Goal: Task Accomplishment & Management: Use online tool/utility

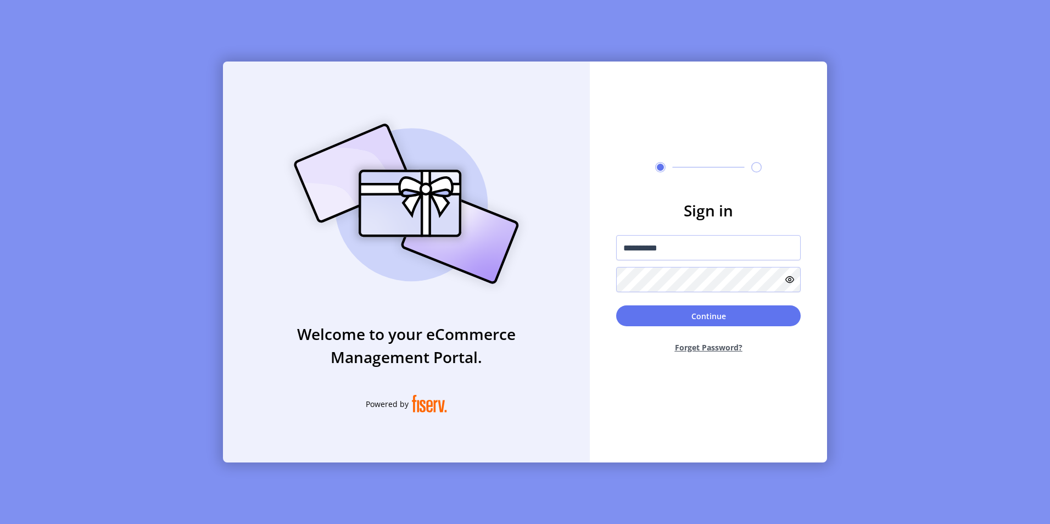
type input "**********"
click at [616, 305] on button "Continue" at bounding box center [708, 315] width 184 height 21
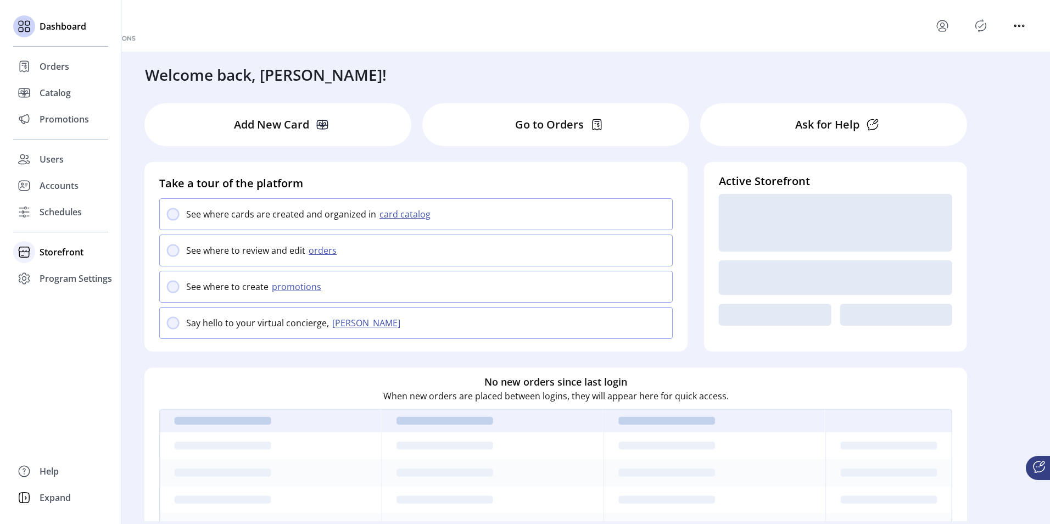
click at [54, 248] on span "Storefront" at bounding box center [62, 251] width 44 height 13
click at [54, 275] on span "Configuration" at bounding box center [69, 273] width 58 height 13
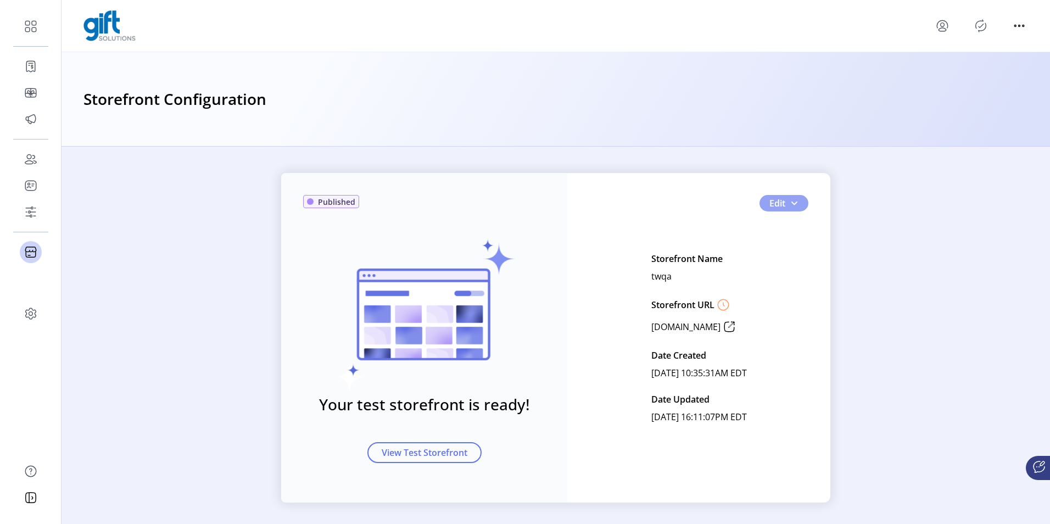
click at [796, 205] on button "Edit" at bounding box center [783, 203] width 49 height 16
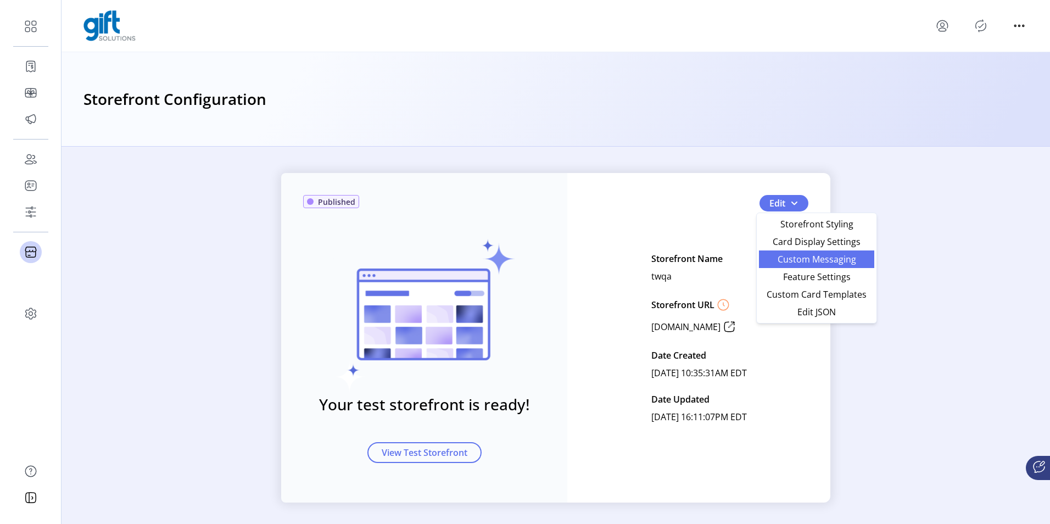
click at [789, 259] on span "Custom Messaging" at bounding box center [816, 259] width 102 height 9
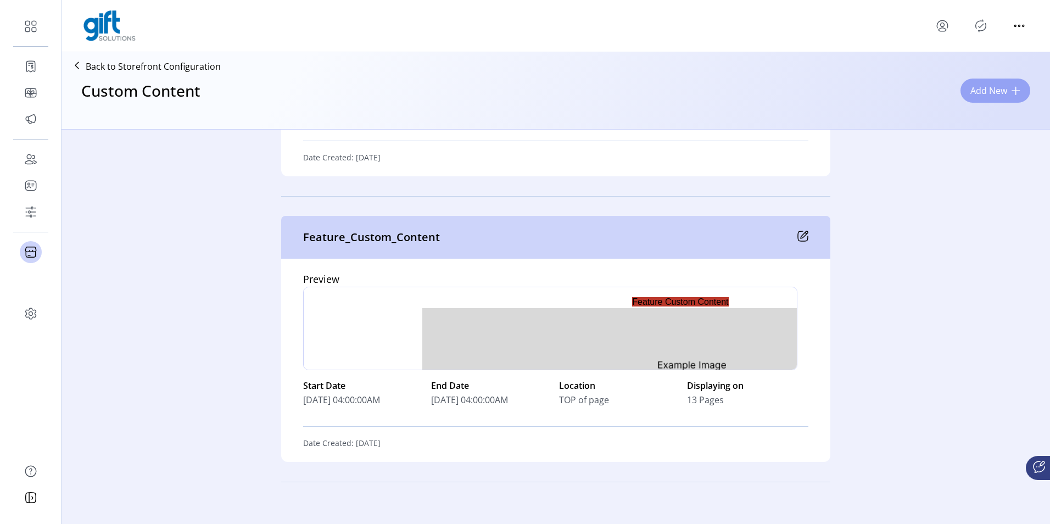
click at [995, 89] on span "Add New" at bounding box center [988, 90] width 37 height 13
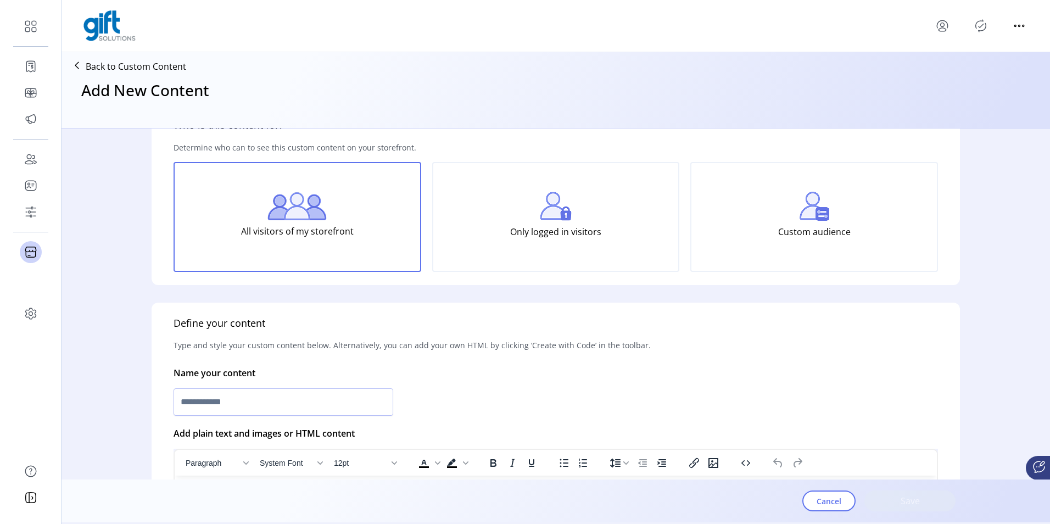
scroll to position [110, 0]
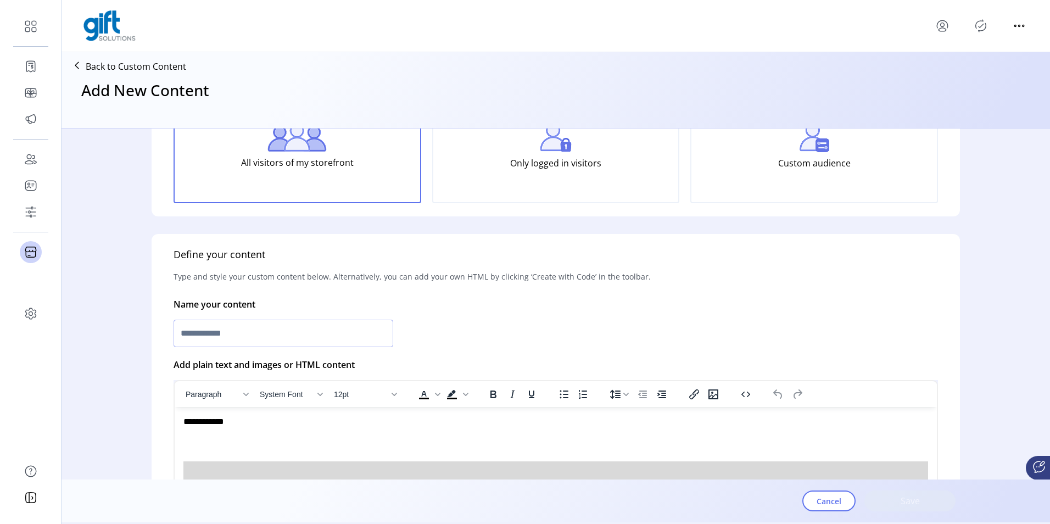
click at [197, 328] on input "text" at bounding box center [283, 333] width 220 height 27
type input "**********"
click at [439, 362] on div "**********" at bounding box center [556, 423] width 808 height 379
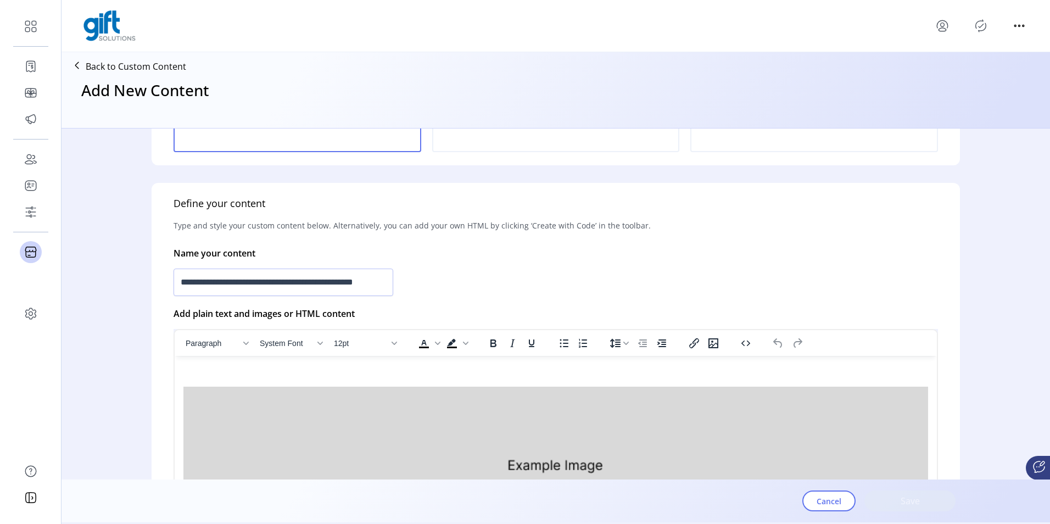
click at [453, 428] on img "Rich Text Area. Press ALT-0 for help." at bounding box center [555, 465] width 744 height 156
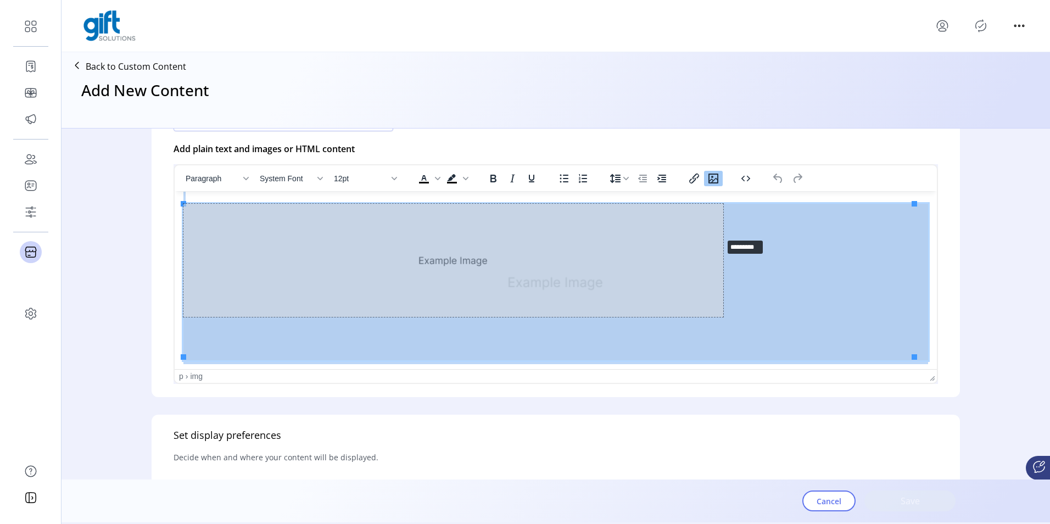
drag, startPoint x: 914, startPoint y: 356, endPoint x: 706, endPoint y: 233, distance: 241.5
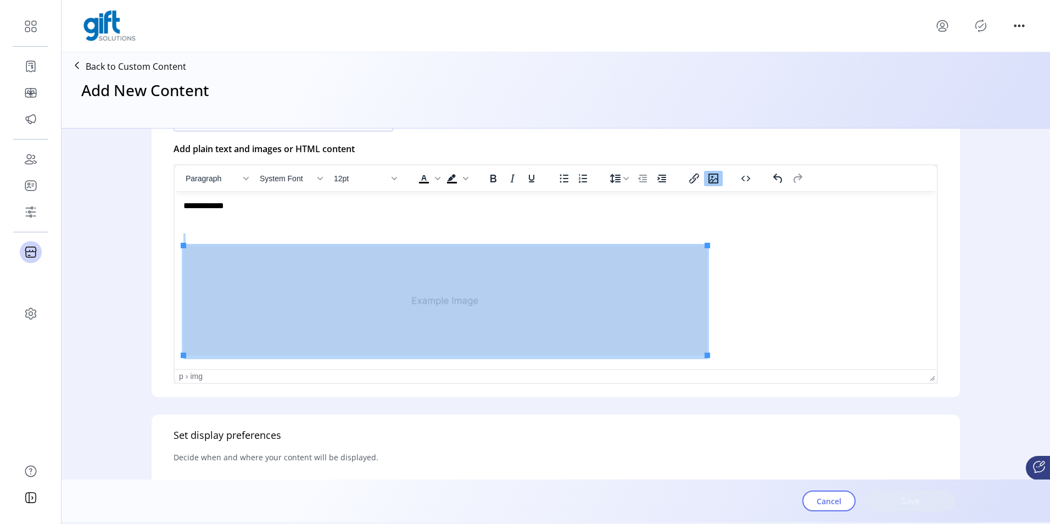
click at [188, 272] on img "Rich Text Area. Press ALT-0 for help." at bounding box center [445, 300] width 524 height 110
click at [657, 180] on icon "Increase indent" at bounding box center [661, 178] width 13 height 13
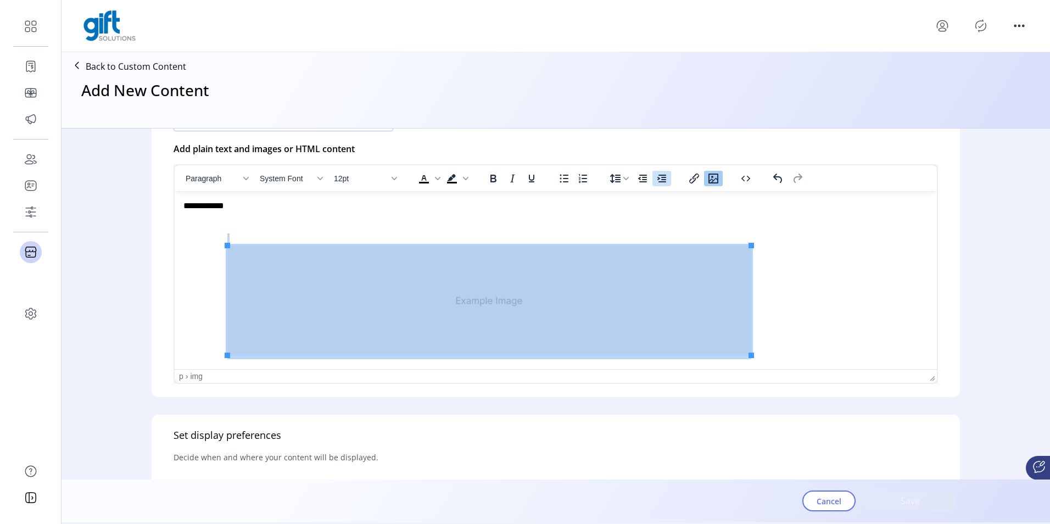
click at [657, 180] on icon "Increase indent" at bounding box center [661, 178] width 13 height 13
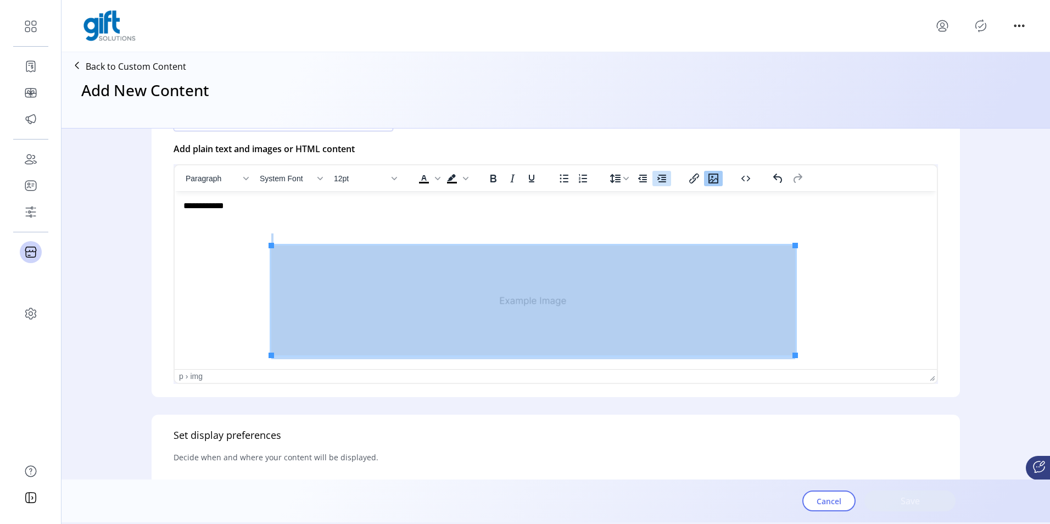
click at [657, 180] on icon "Increase indent" at bounding box center [661, 178] width 13 height 13
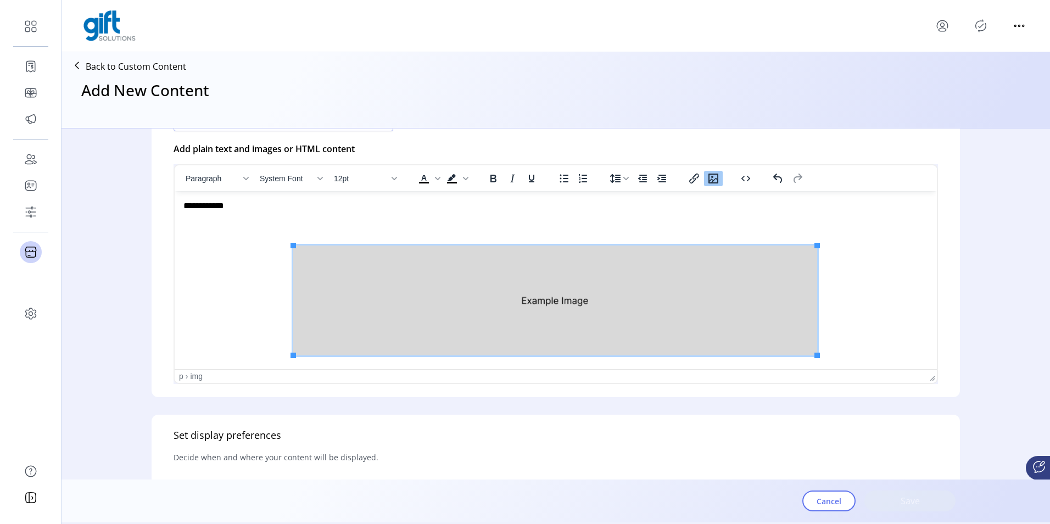
click at [311, 226] on p "Rich Text Area. Press ALT-0 for help." at bounding box center [555, 290] width 744 height 138
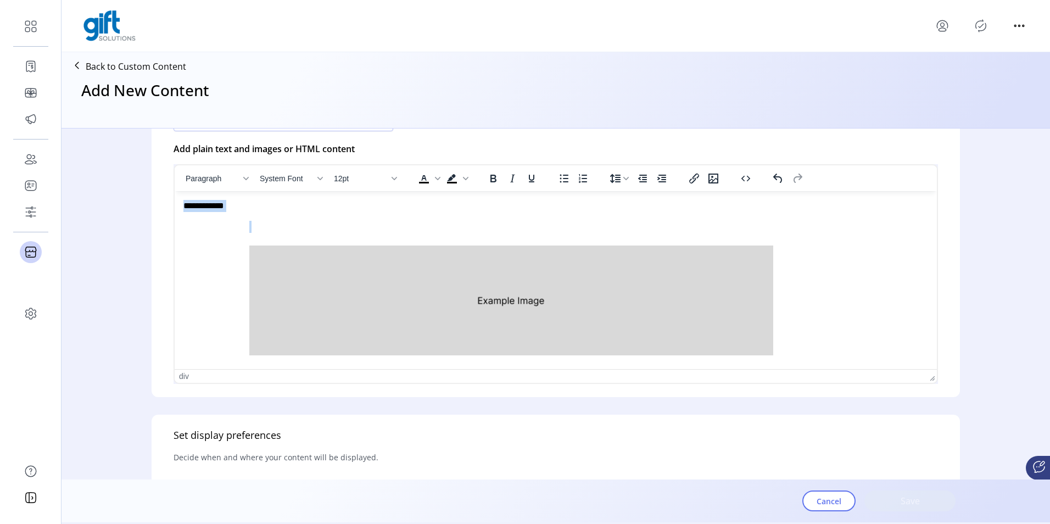
drag, startPoint x: 295, startPoint y: 219, endPoint x: 296, endPoint y: 378, distance: 158.7
click at [175, 191] on html "**********" at bounding box center [556, 279] width 762 height 177
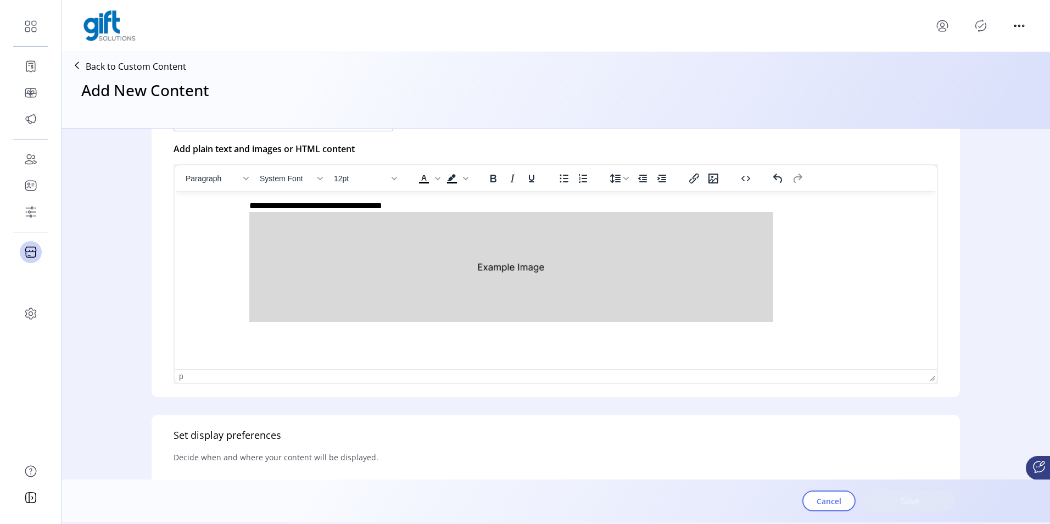
click at [553, 208] on p "**********" at bounding box center [552, 262] width 739 height 125
click at [547, 209] on p "**********" at bounding box center [552, 262] width 739 height 125
click at [550, 209] on p "**********" at bounding box center [552, 262] width 739 height 125
click at [500, 204] on p "**********" at bounding box center [552, 262] width 739 height 125
click at [467, 334] on html "**********" at bounding box center [556, 262] width 762 height 143
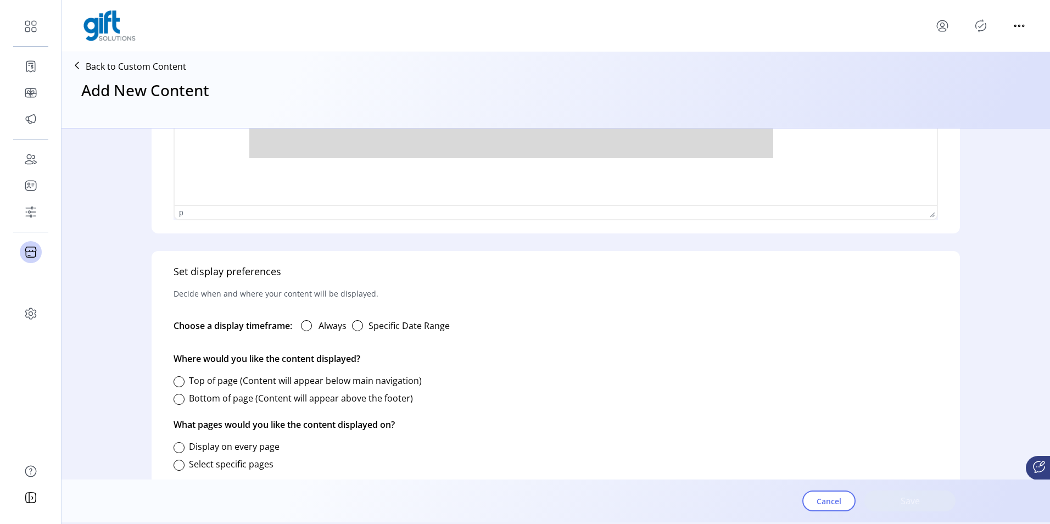
scroll to position [490, 0]
click at [310, 327] on div at bounding box center [306, 325] width 11 height 11
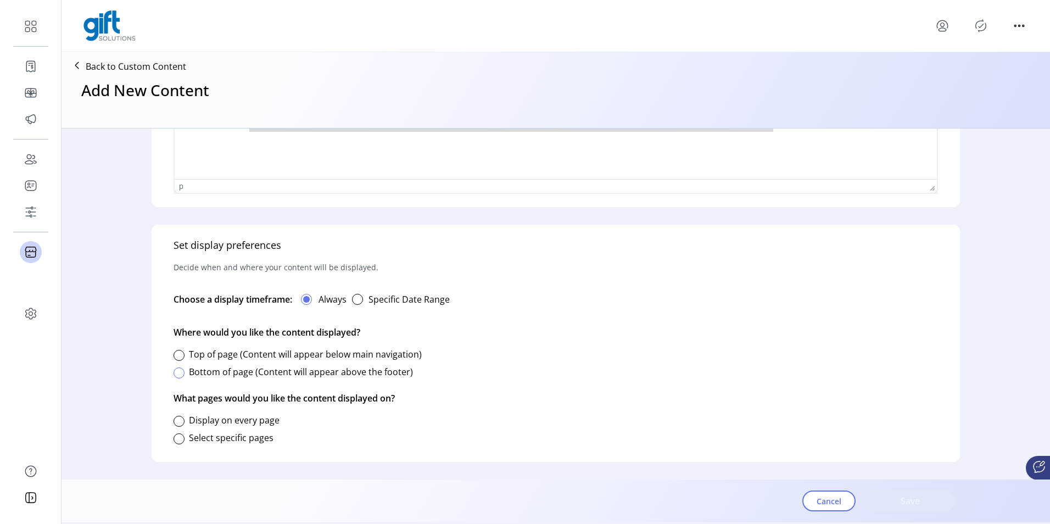
click at [179, 367] on div at bounding box center [178, 372] width 11 height 11
click at [178, 374] on span at bounding box center [179, 372] width 7 height 7
click at [178, 439] on div at bounding box center [178, 438] width 11 height 11
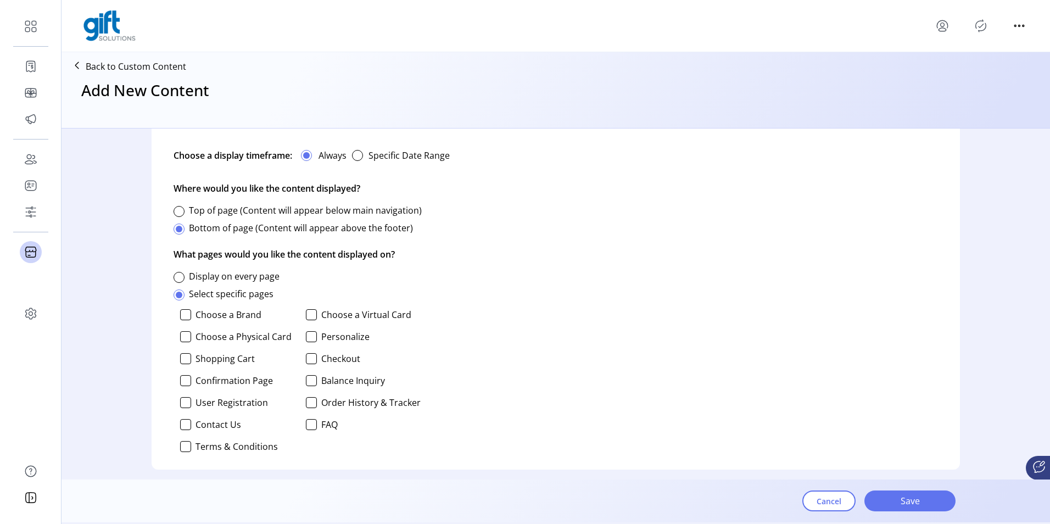
scroll to position [667, 0]
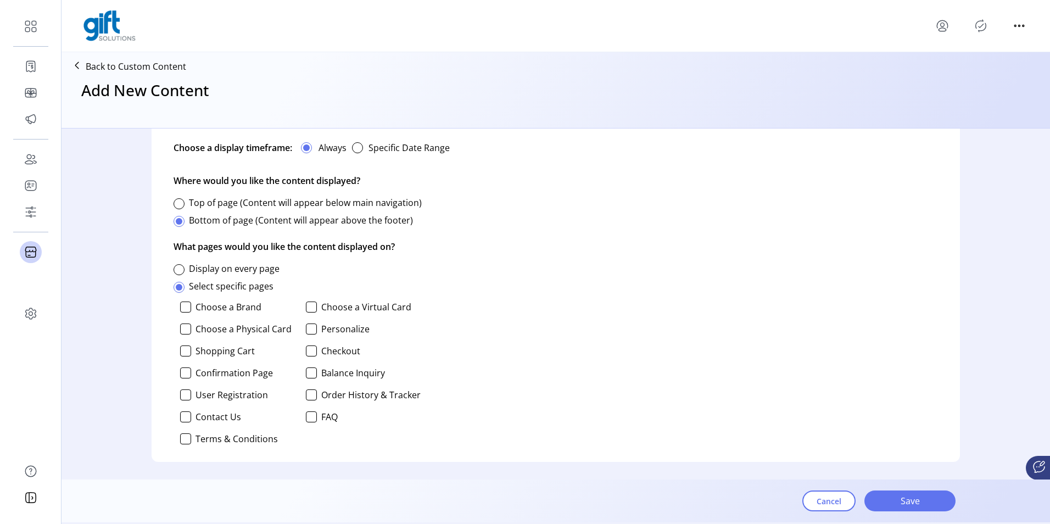
click at [242, 371] on label "Confirmation Page" at bounding box center [233, 372] width 77 height 9
click at [310, 327] on div at bounding box center [311, 328] width 11 height 11
drag, startPoint x: 370, startPoint y: 328, endPoint x: 321, endPoint y: 328, distance: 48.9
click at [321, 328] on p-checkbox "Personalize" at bounding box center [363, 328] width 115 height 11
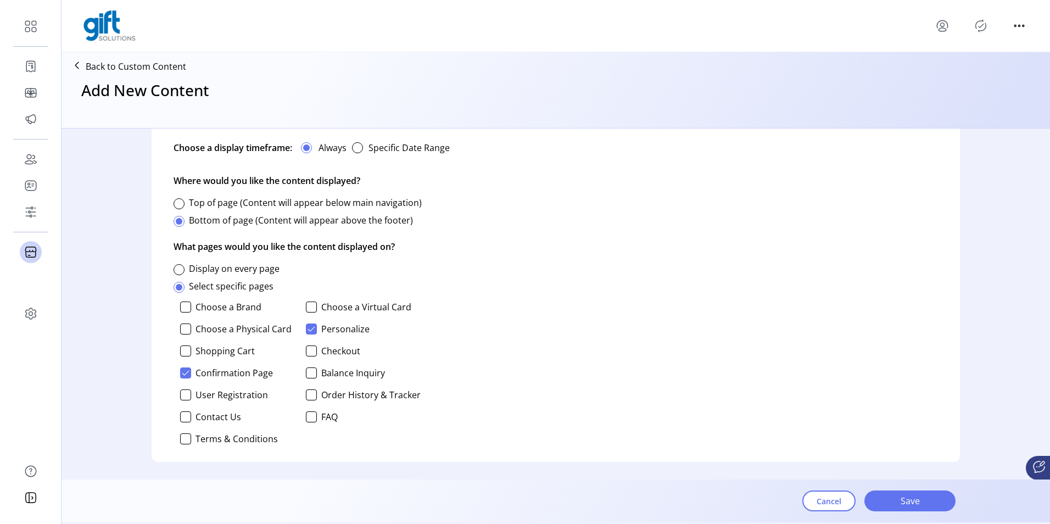
drag, startPoint x: 321, startPoint y: 328, endPoint x: 560, endPoint y: 377, distance: 243.8
click at [560, 377] on div "Set display preferences Decide when and where your content will be displayed. C…" at bounding box center [556, 267] width 808 height 389
click at [920, 506] on span "Save" at bounding box center [909, 500] width 63 height 13
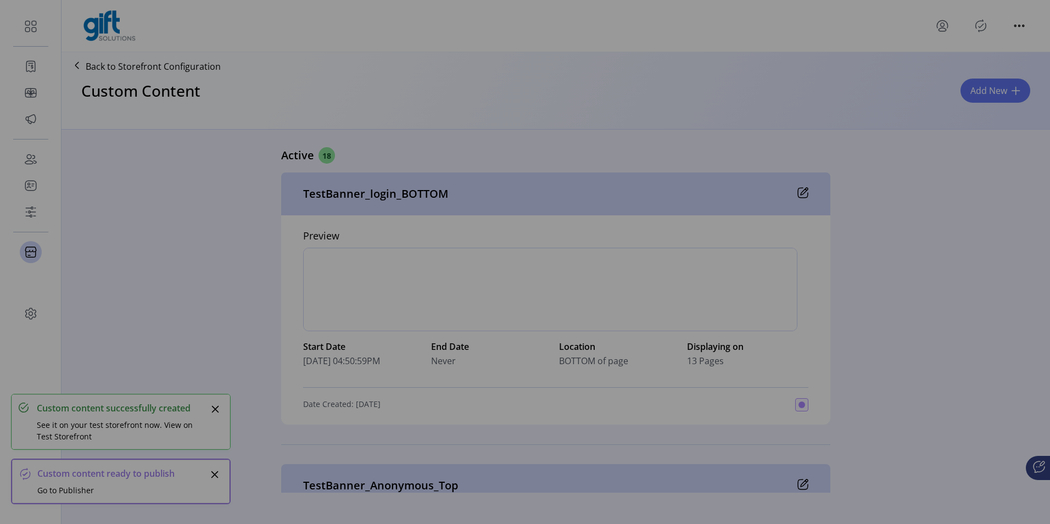
click at [979, 23] on div "Preview Custom Content Success! We’ve saved your content. You can view a previe…" at bounding box center [525, 262] width 1050 height 524
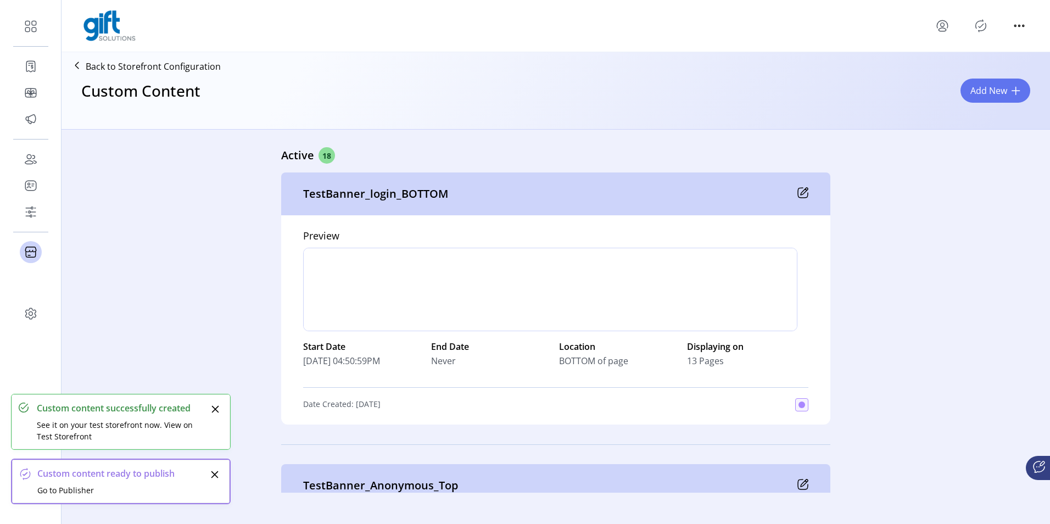
click at [979, 23] on icon "Publisher Panel" at bounding box center [981, 26] width 18 height 18
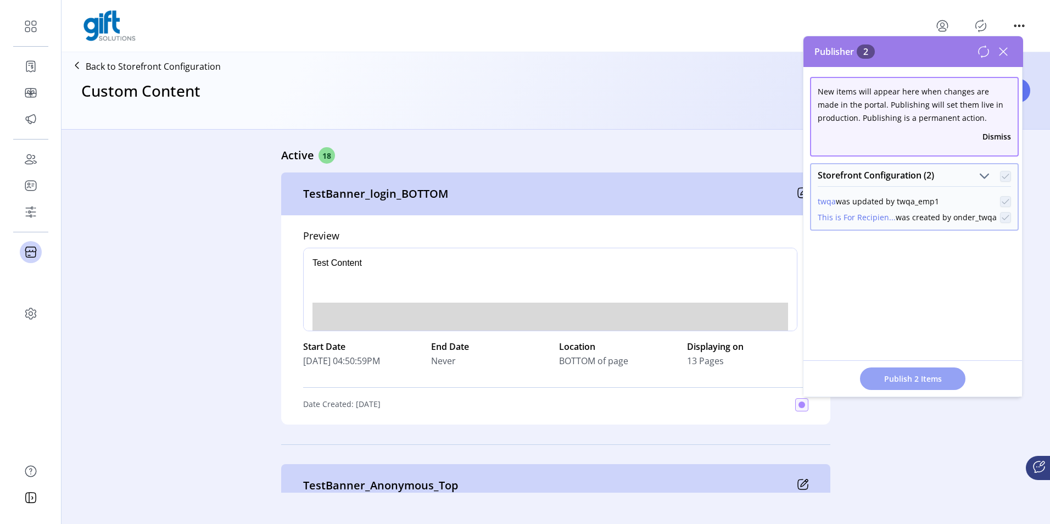
click at [934, 374] on span "Publish 2 Items" at bounding box center [912, 379] width 77 height 12
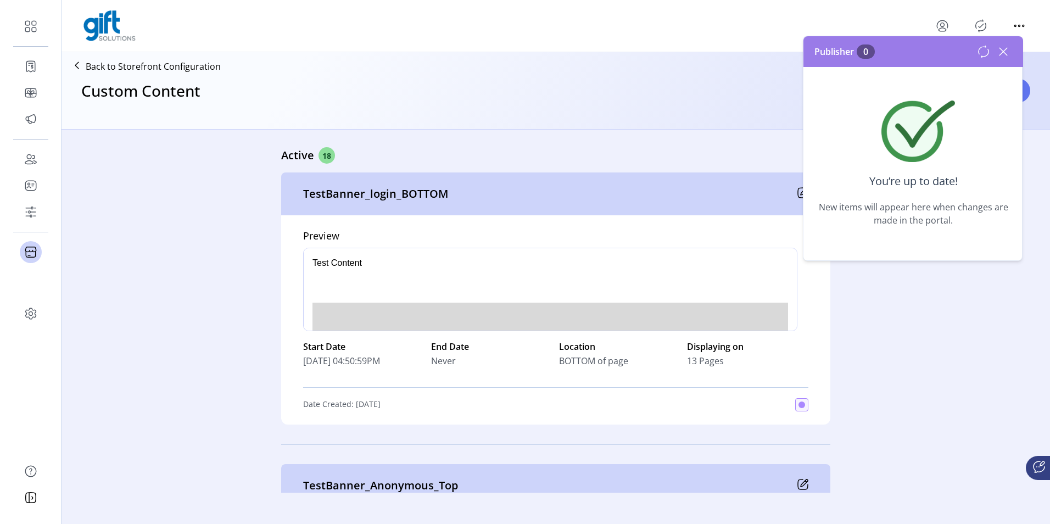
click at [1000, 46] on icon at bounding box center [1003, 52] width 18 height 18
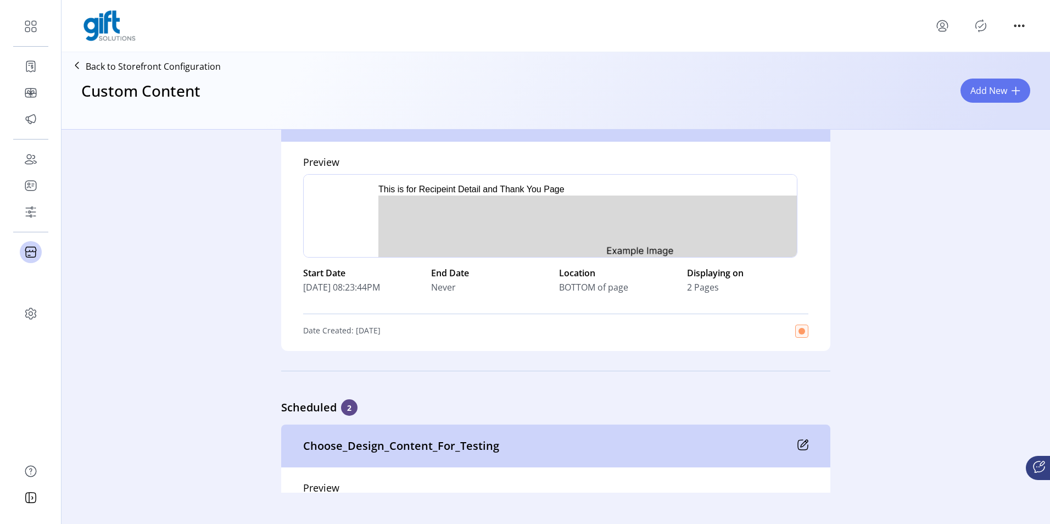
scroll to position [4810, 0]
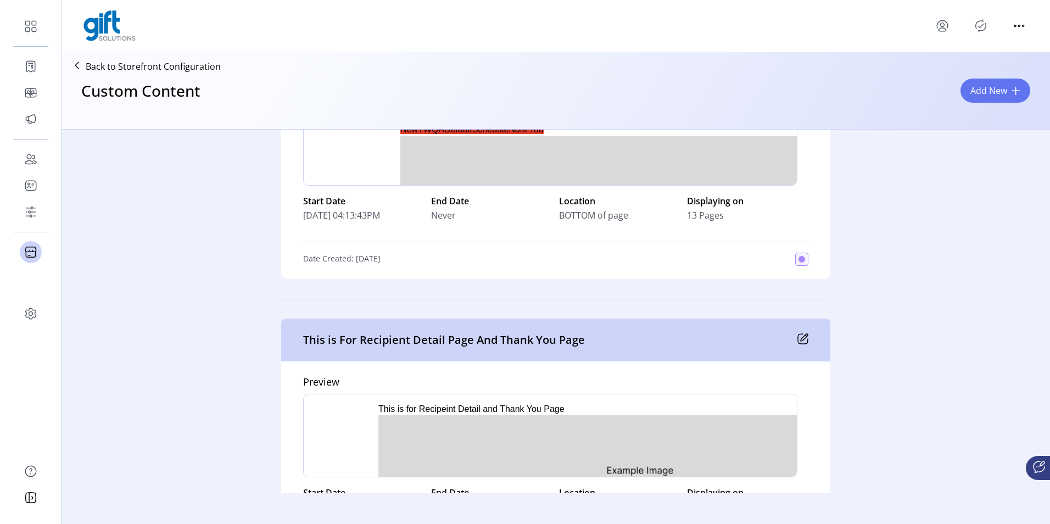
click at [803, 331] on div "This is For Recipient Detail Page And Thank You Page" at bounding box center [555, 339] width 549 height 43
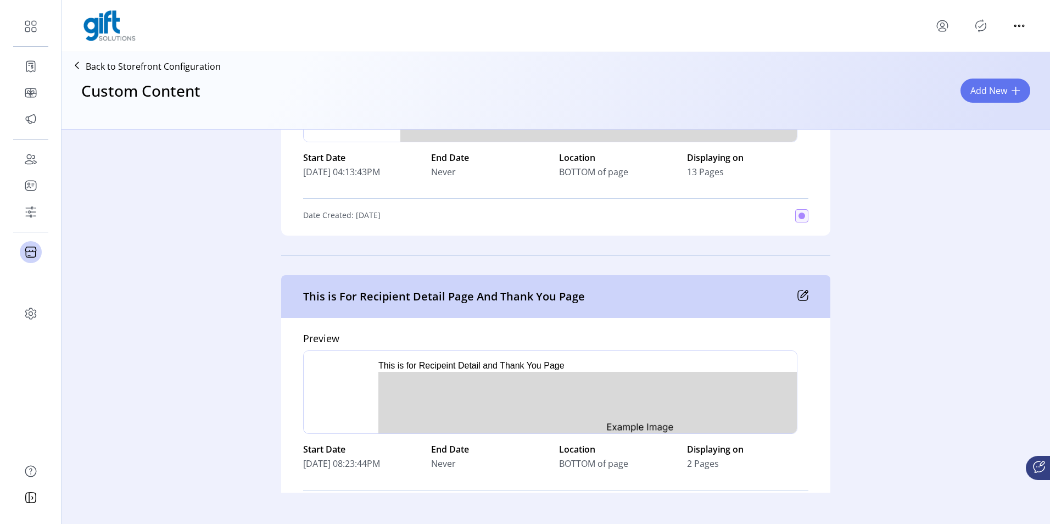
scroll to position [4975, 0]
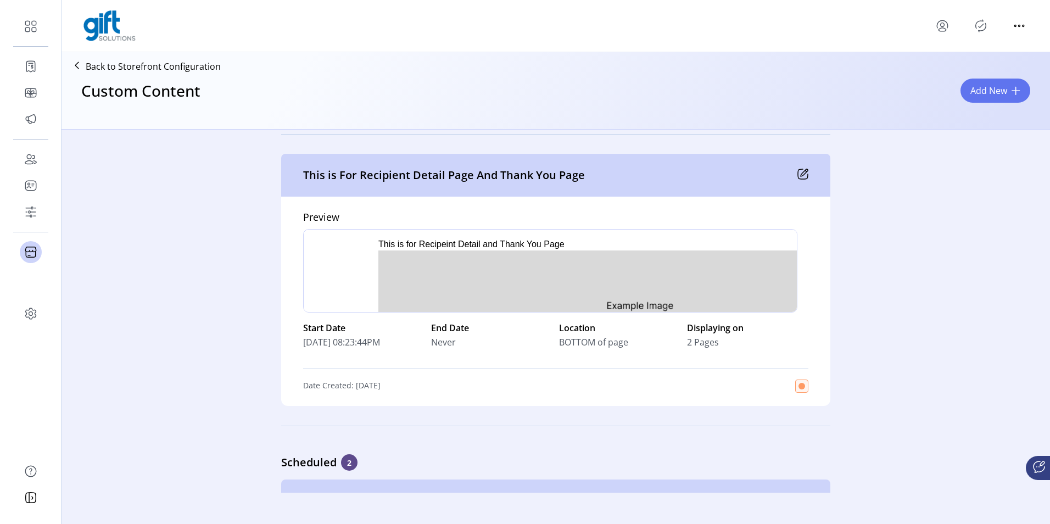
click at [802, 172] on icon at bounding box center [802, 174] width 11 height 11
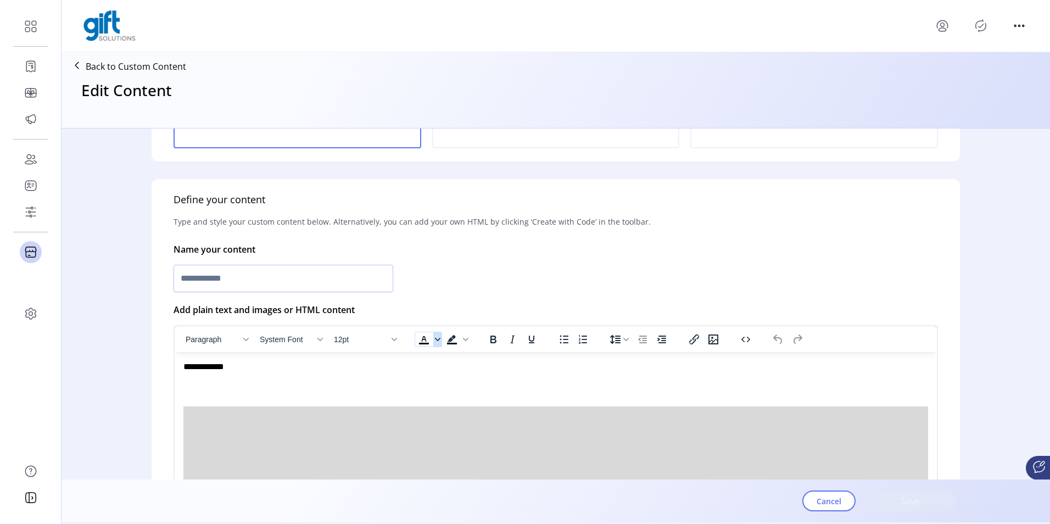
type input "**********"
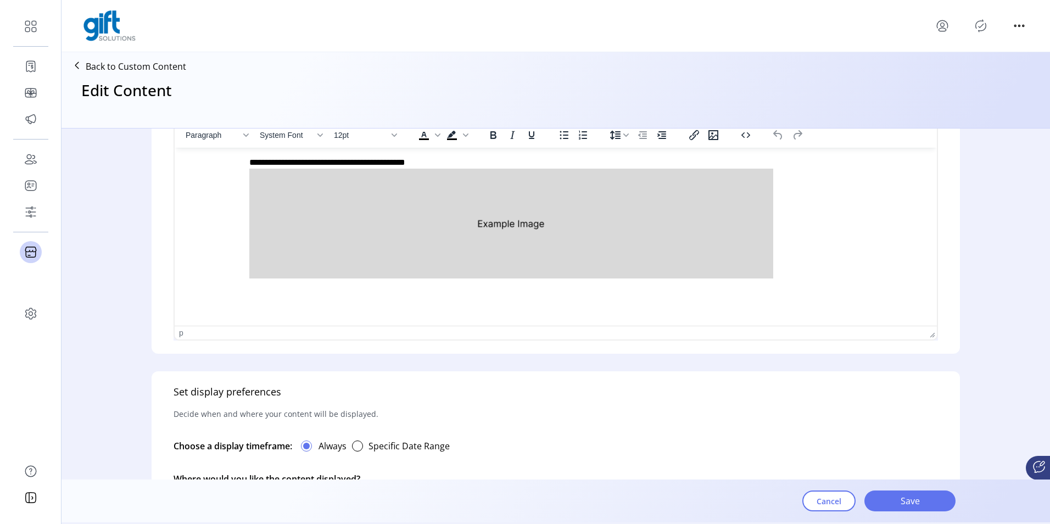
scroll to position [275, 0]
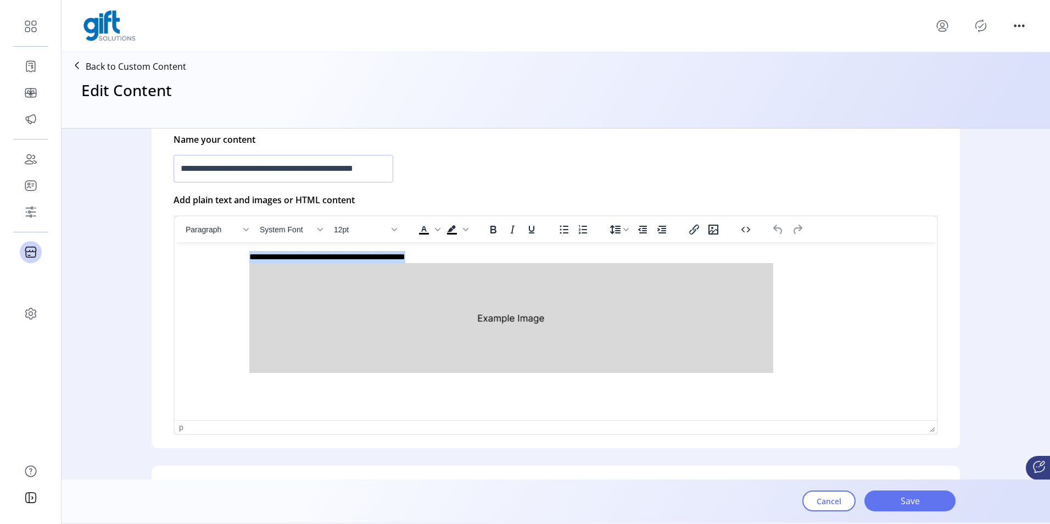
drag, startPoint x: 619, startPoint y: 257, endPoint x: 596, endPoint y: 480, distance: 224.7
click at [414, 242] on html "**********" at bounding box center [556, 313] width 762 height 143
click at [619, 250] on html "**********" at bounding box center [556, 313] width 762 height 143
drag, startPoint x: 615, startPoint y: 257, endPoint x: 427, endPoint y: 257, distance: 188.3
click at [427, 257] on p "**********" at bounding box center [552, 313] width 739 height 125
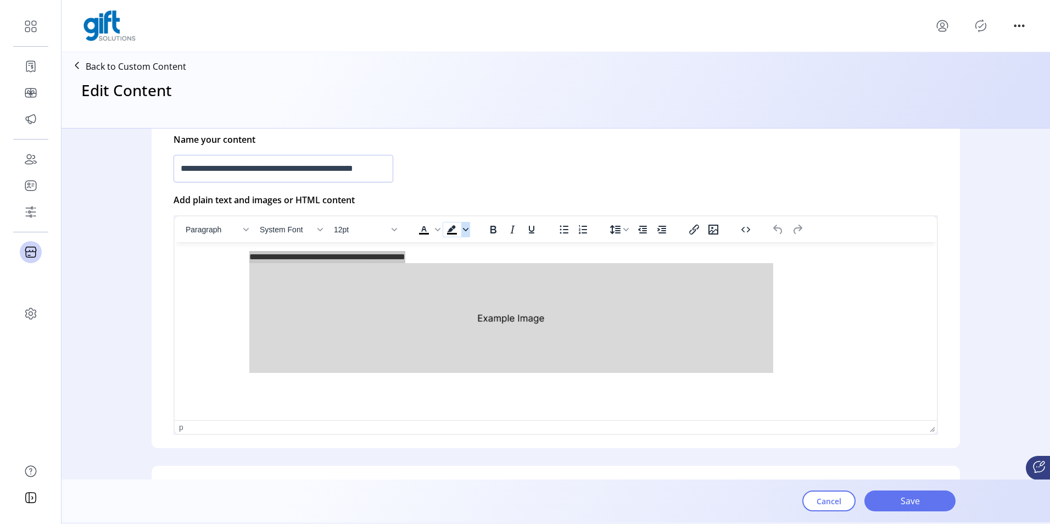
click at [465, 231] on icon "Background color Black" at bounding box center [465, 229] width 5 height 5
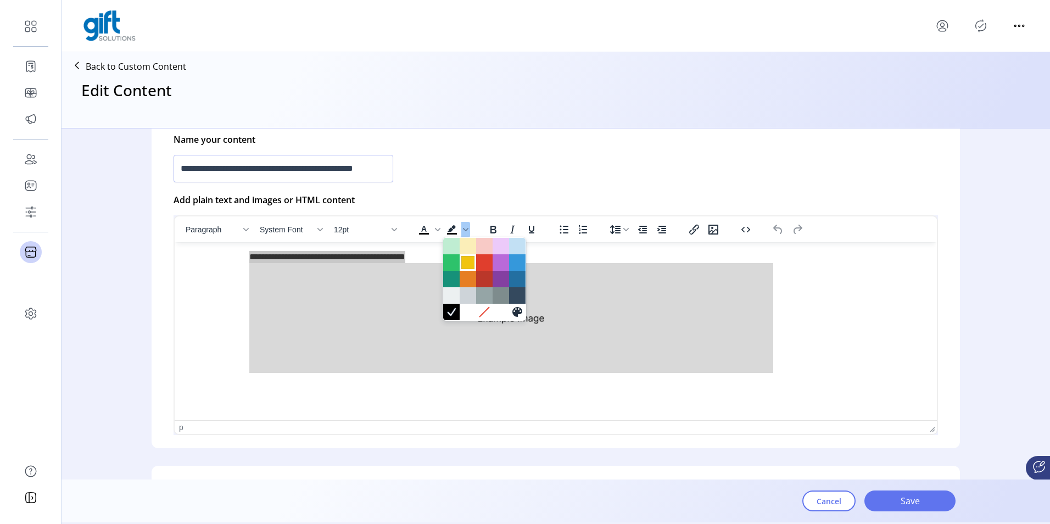
click at [463, 265] on div at bounding box center [467, 262] width 13 height 13
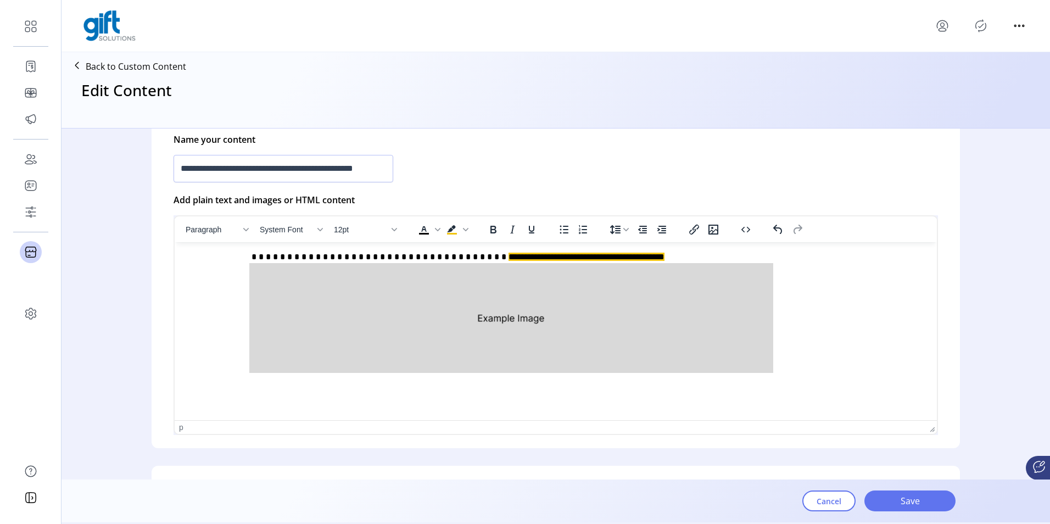
click at [797, 299] on p "**********" at bounding box center [552, 313] width 739 height 125
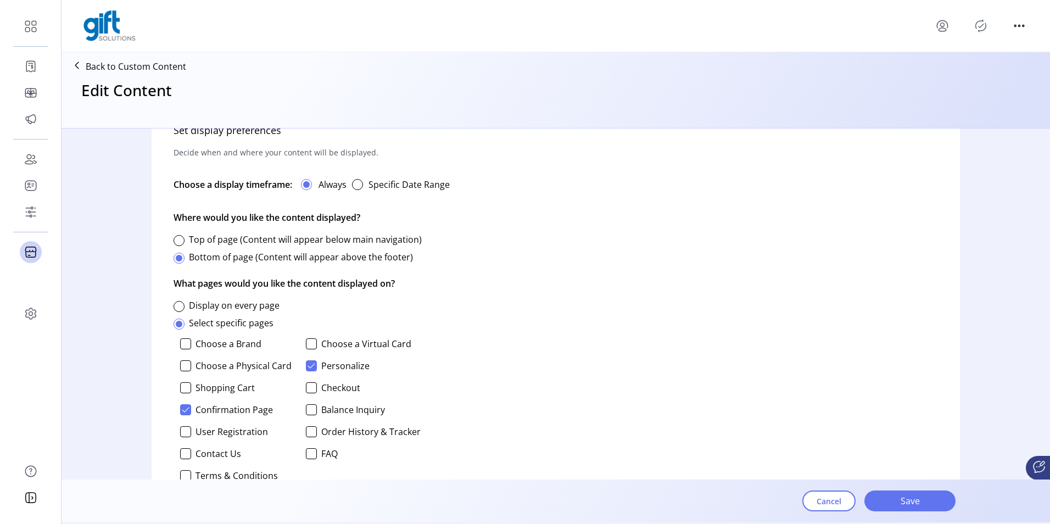
scroll to position [714, 0]
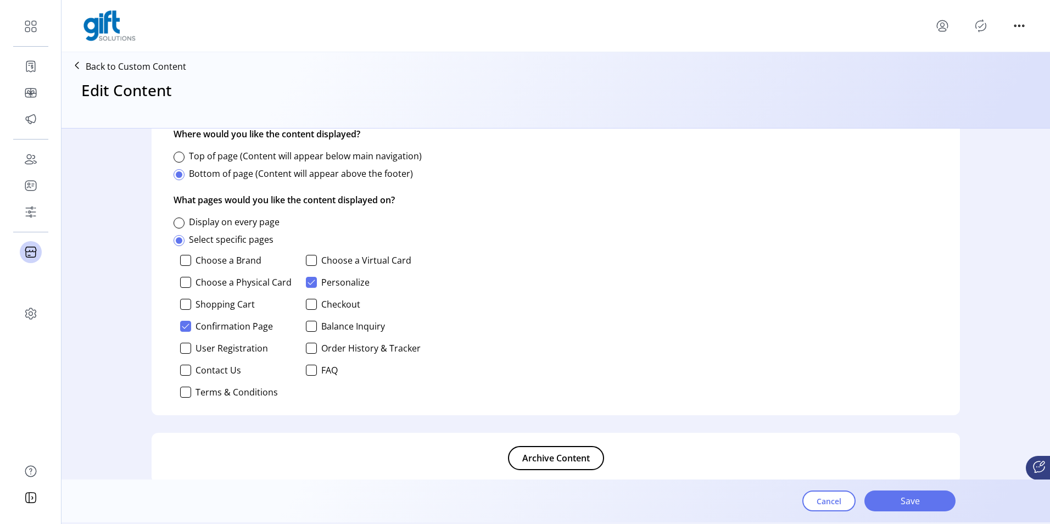
drag, startPoint x: 271, startPoint y: 323, endPoint x: 198, endPoint y: 323, distance: 73.0
click at [198, 323] on p-checkbox "Confirmation Page" at bounding box center [237, 326] width 115 height 11
copy label "Confirmation Page"
drag, startPoint x: 371, startPoint y: 282, endPoint x: 318, endPoint y: 283, distance: 52.7
click at [318, 283] on p-checkbox "Personalize" at bounding box center [363, 282] width 115 height 11
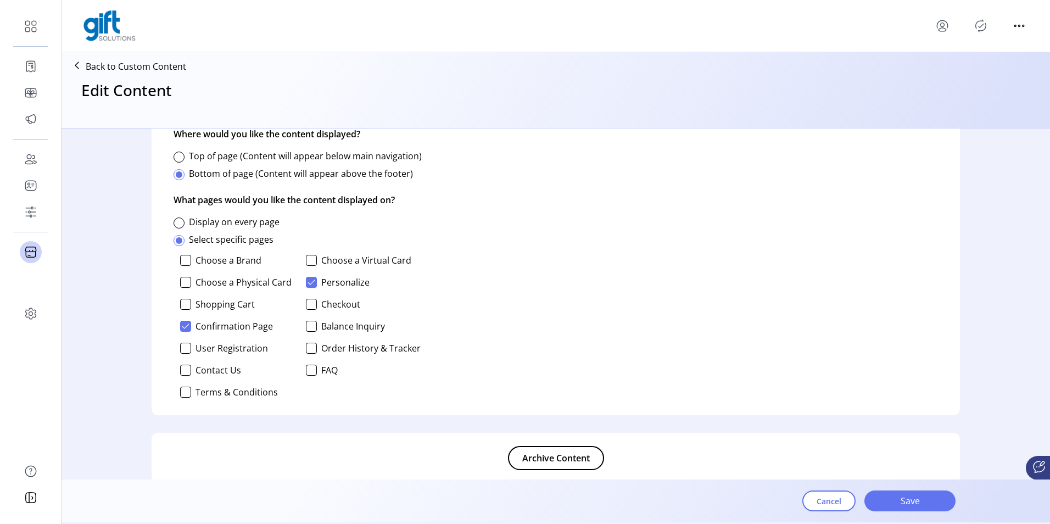
drag, startPoint x: 318, startPoint y: 283, endPoint x: 327, endPoint y: 283, distance: 8.8
copy label "Personalize"
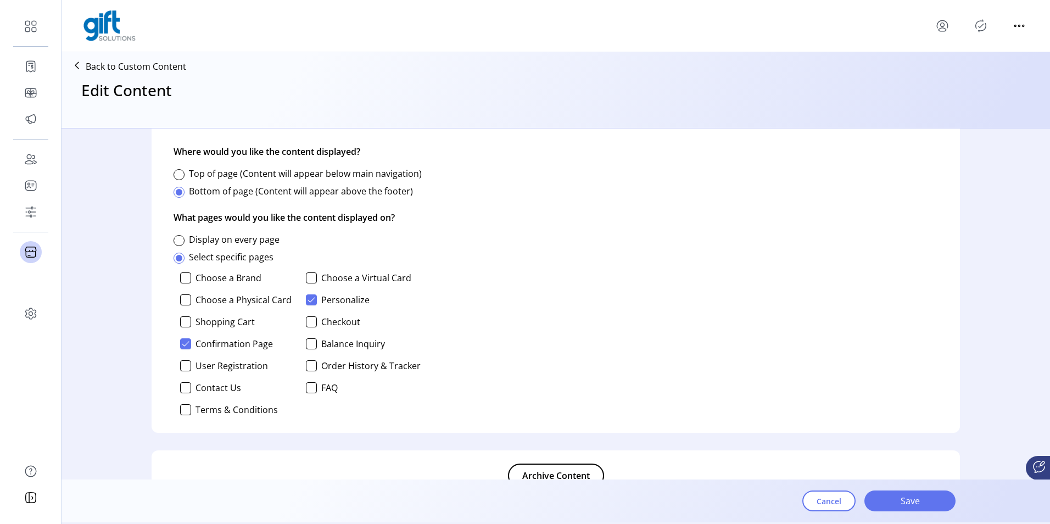
scroll to position [735, 0]
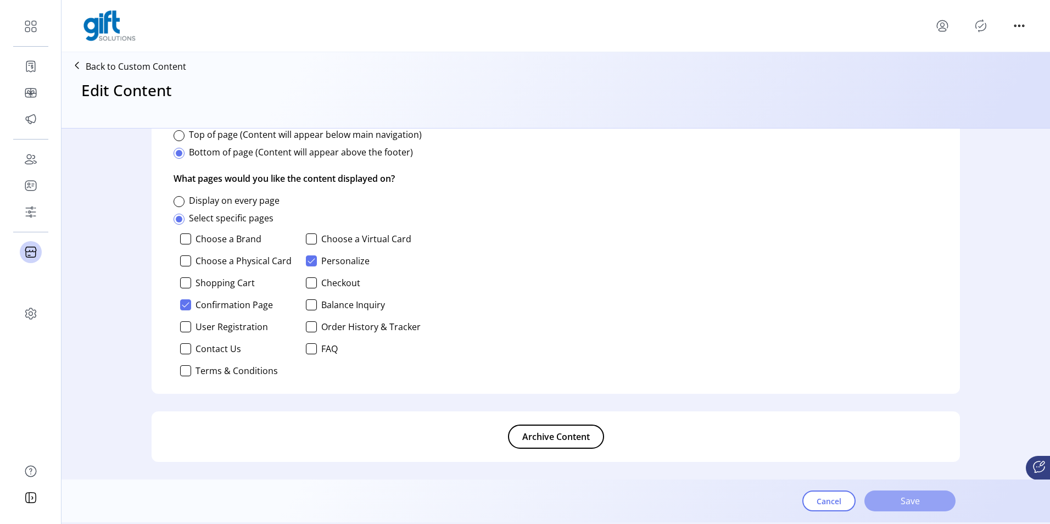
click at [899, 499] on span "Save" at bounding box center [909, 500] width 63 height 13
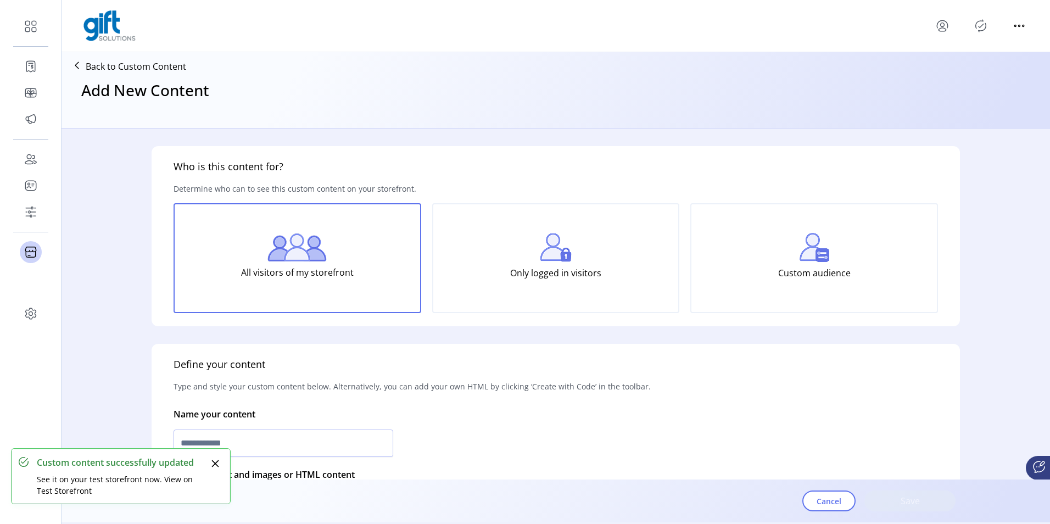
click at [570, 261] on div "Only logged in visitors" at bounding box center [556, 258] width 248 height 110
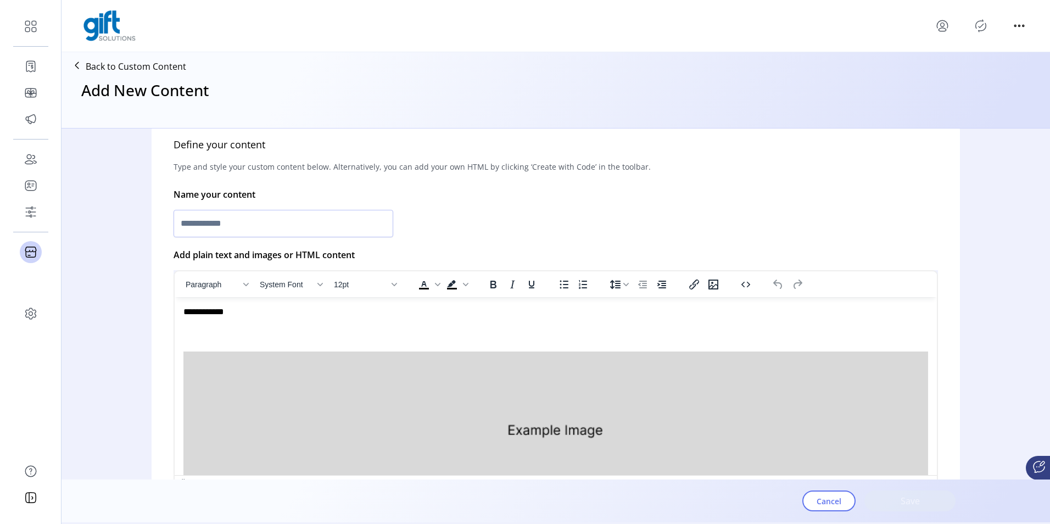
scroll to position [42, 0]
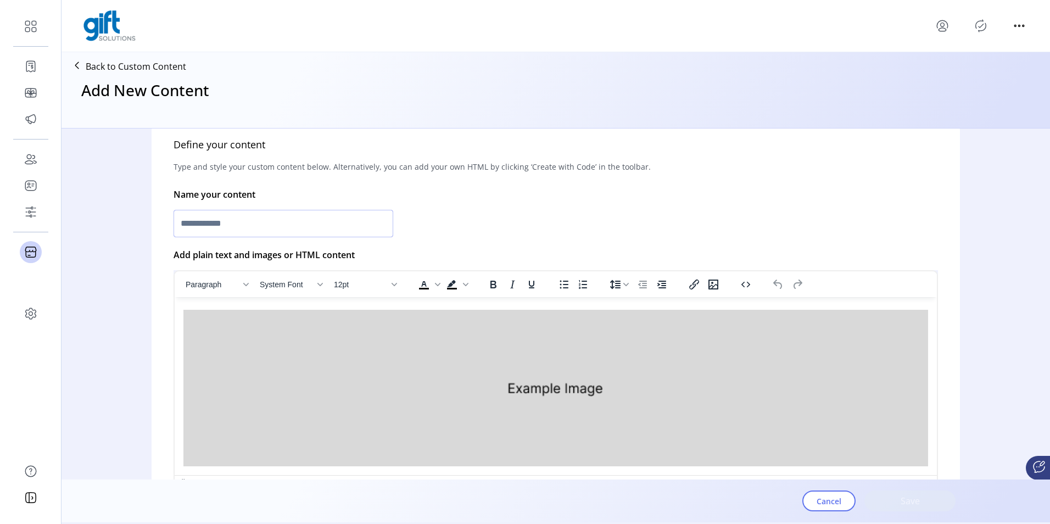
click at [295, 227] on input "text" at bounding box center [283, 223] width 220 height 27
click at [312, 222] on input "**********" at bounding box center [283, 223] width 220 height 27
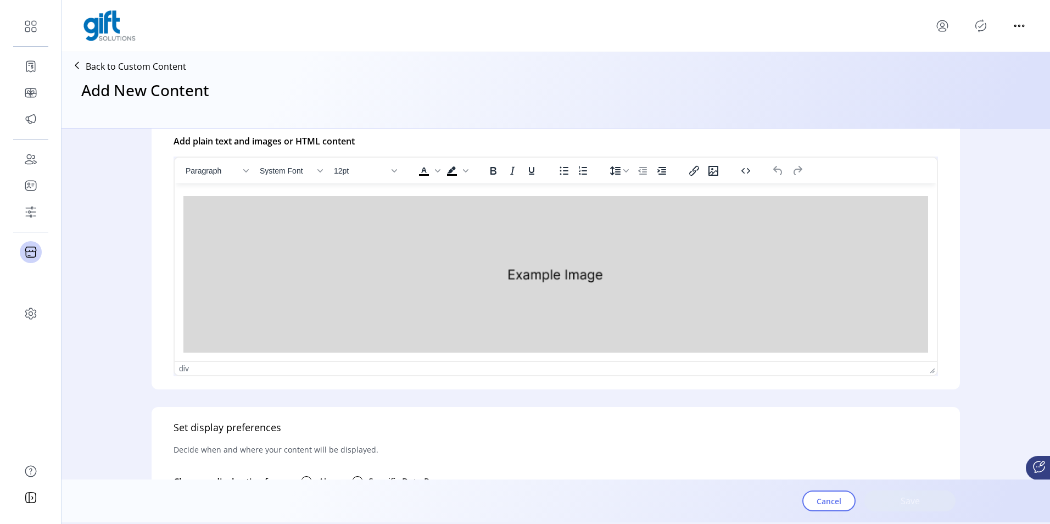
scroll to position [439, 0]
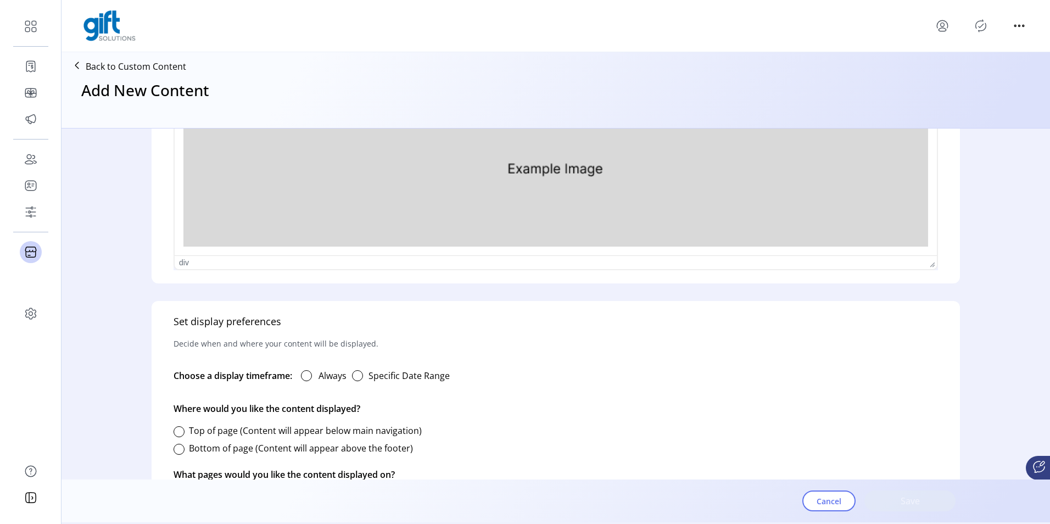
type input "**********"
click at [681, 208] on img "Rich Text Area. Press ALT-0 for help." at bounding box center [555, 168] width 744 height 156
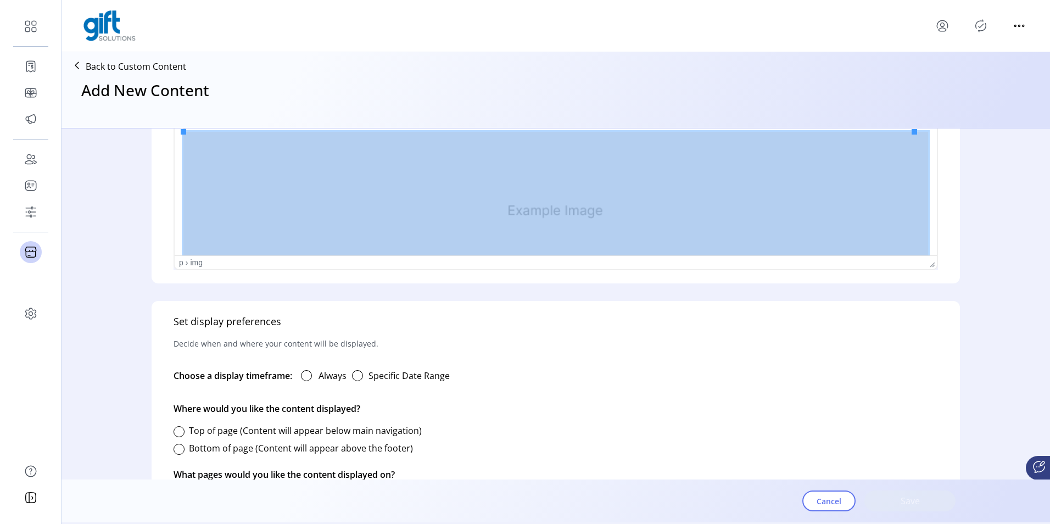
scroll to position [42, 0]
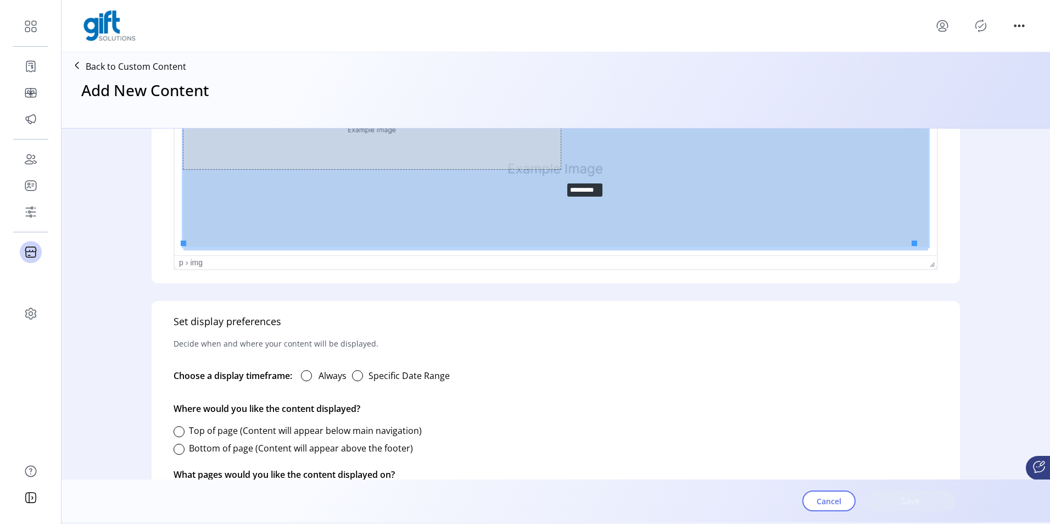
drag, startPoint x: 914, startPoint y: 244, endPoint x: 562, endPoint y: 182, distance: 358.0
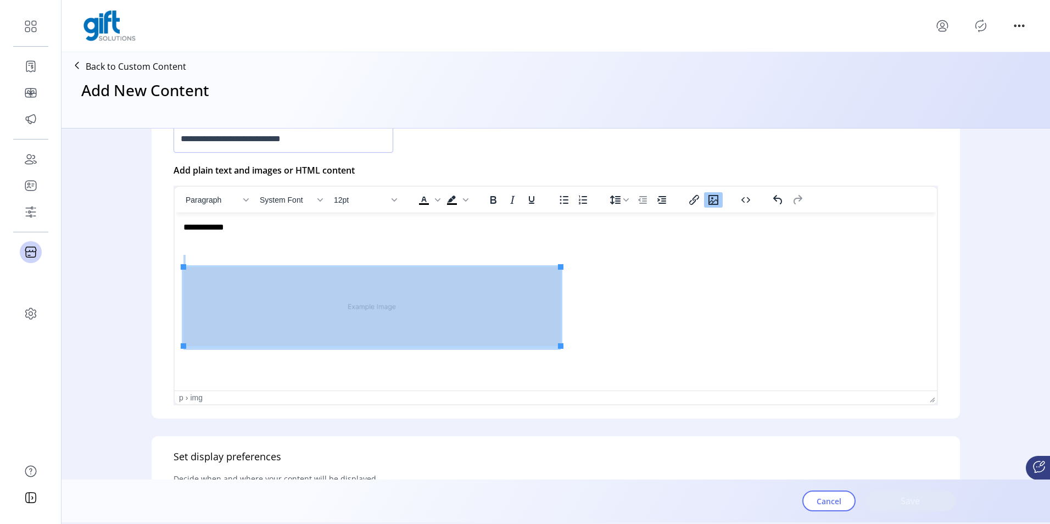
scroll to position [384, 0]
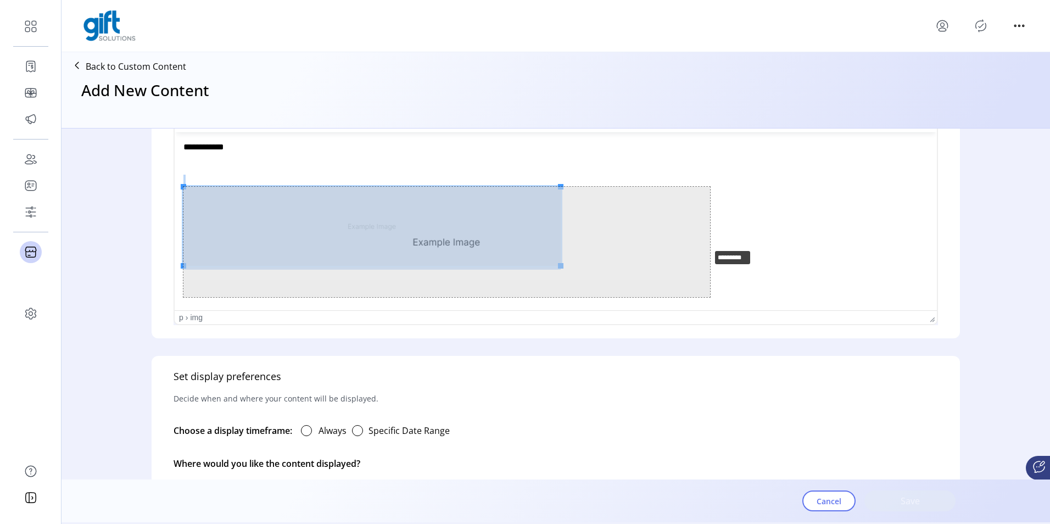
drag, startPoint x: 563, startPoint y: 267, endPoint x: 712, endPoint y: 249, distance: 149.8
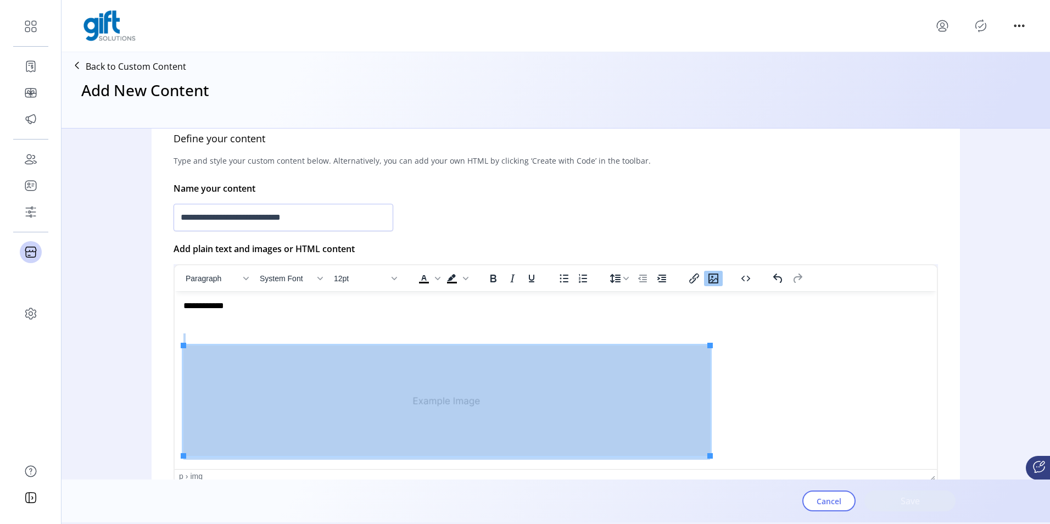
scroll to position [220, 0]
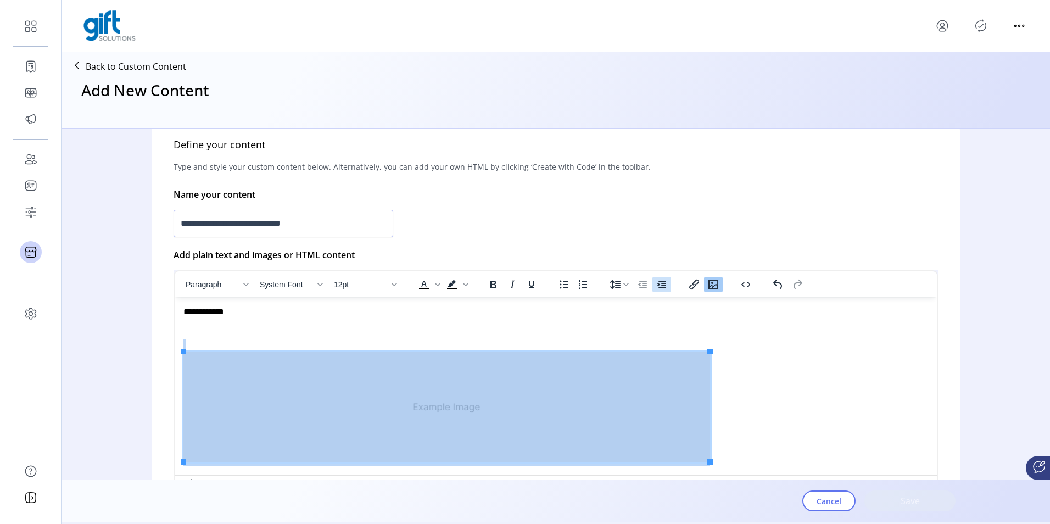
click at [662, 283] on icon "Increase indent" at bounding box center [661, 285] width 9 height 8
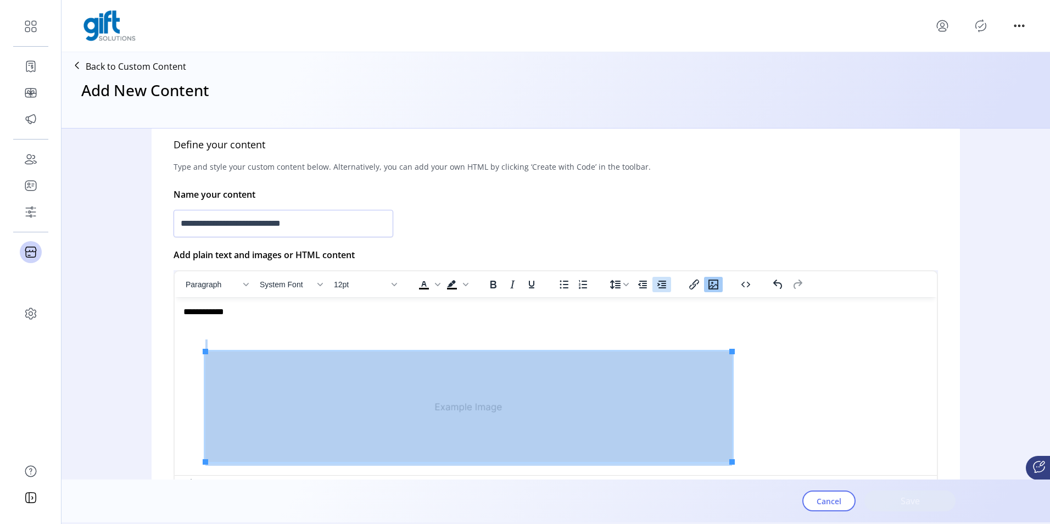
click at [662, 283] on icon "Increase indent" at bounding box center [661, 285] width 9 height 8
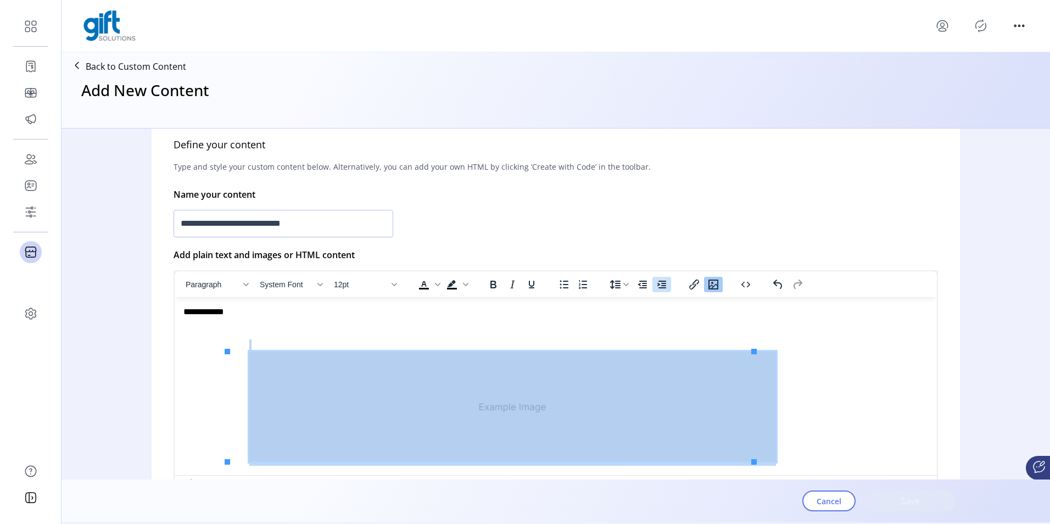
click at [662, 283] on icon "Increase indent" at bounding box center [661, 285] width 9 height 8
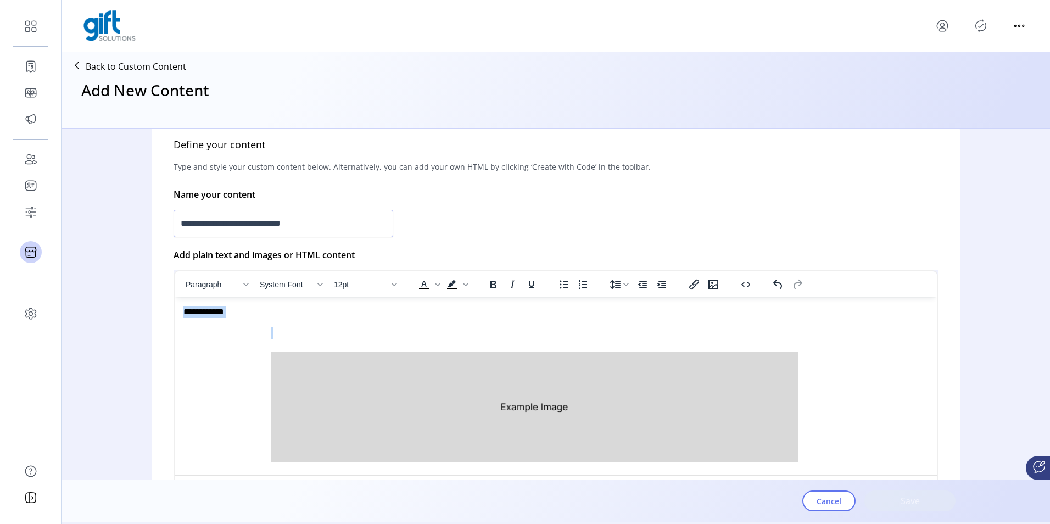
drag, startPoint x: 279, startPoint y: 327, endPoint x: 178, endPoint y: 312, distance: 101.6
click at [178, 312] on html "**********" at bounding box center [556, 385] width 762 height 177
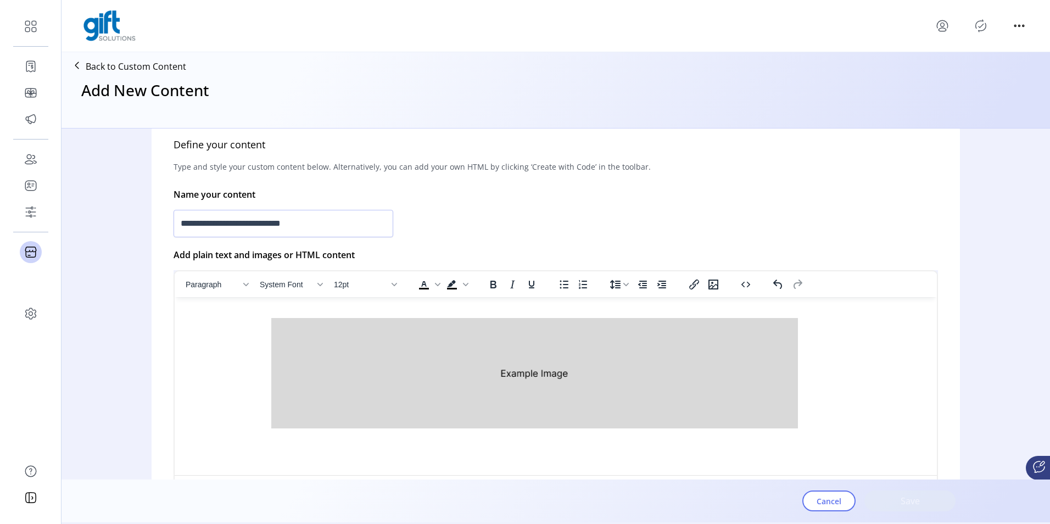
click at [356, 312] on p "Rich Text Area. Press ALT-0 for help." at bounding box center [555, 369] width 744 height 127
drag, startPoint x: 680, startPoint y: 306, endPoint x: 460, endPoint y: 311, distance: 220.2
click at [460, 311] on p "**********" at bounding box center [552, 369] width 739 height 126
click at [462, 283] on span "Background color Black" at bounding box center [465, 284] width 9 height 15
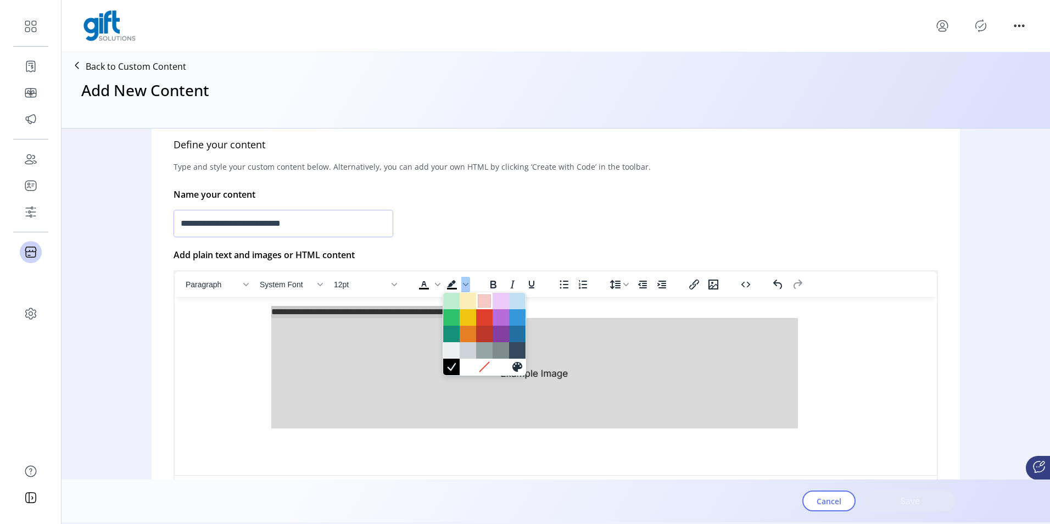
click at [478, 298] on div at bounding box center [484, 300] width 13 height 13
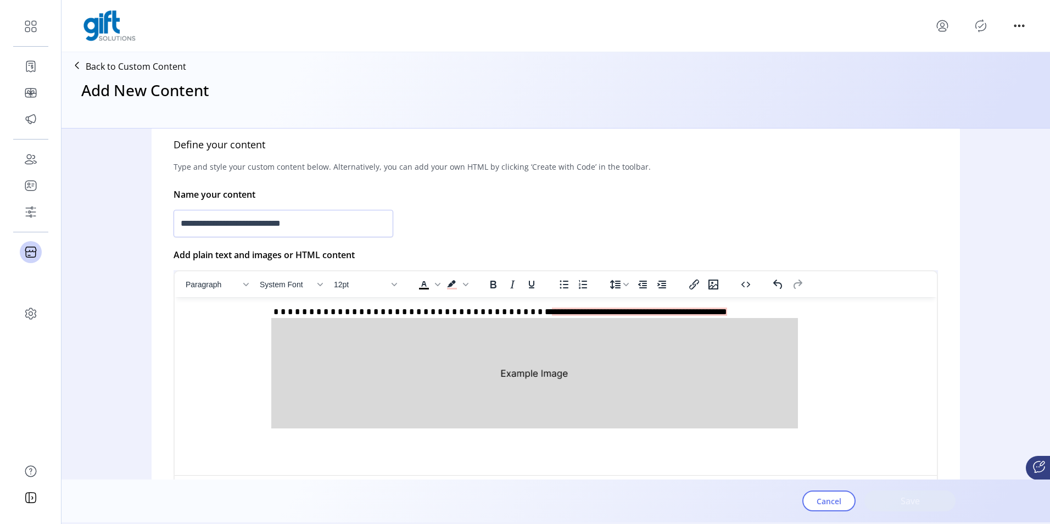
click at [822, 346] on p "**********" at bounding box center [552, 369] width 739 height 126
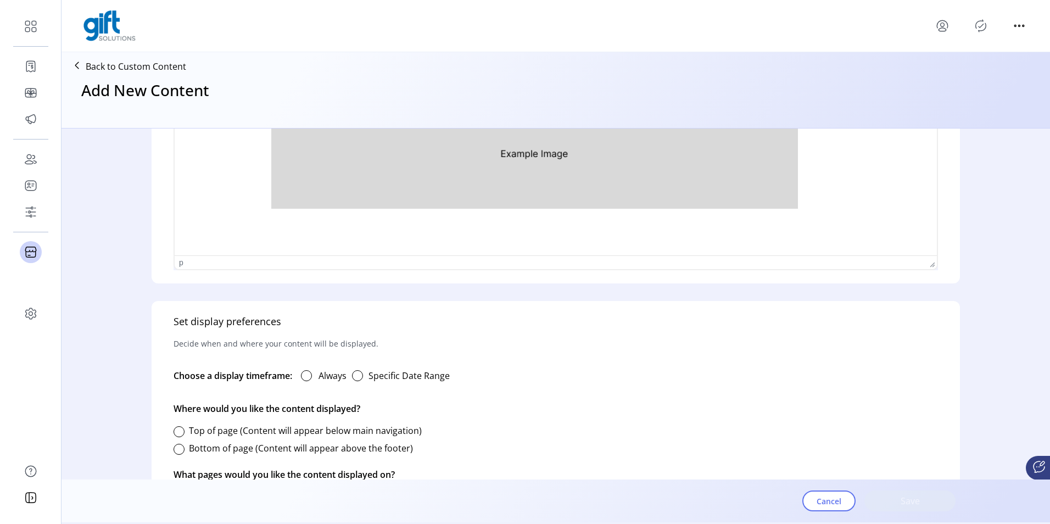
scroll to position [516, 0]
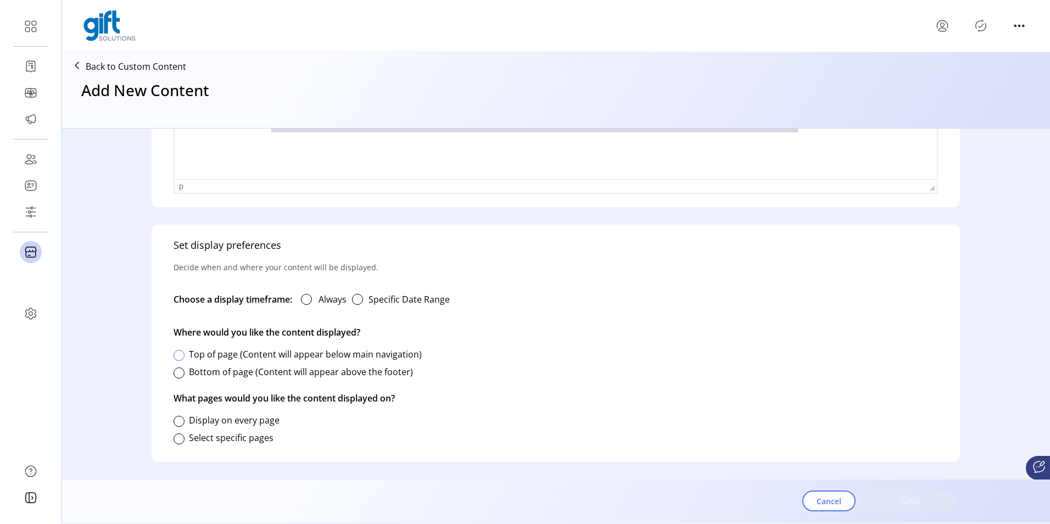
click at [181, 352] on div at bounding box center [178, 355] width 11 height 11
click at [177, 434] on div at bounding box center [178, 438] width 11 height 11
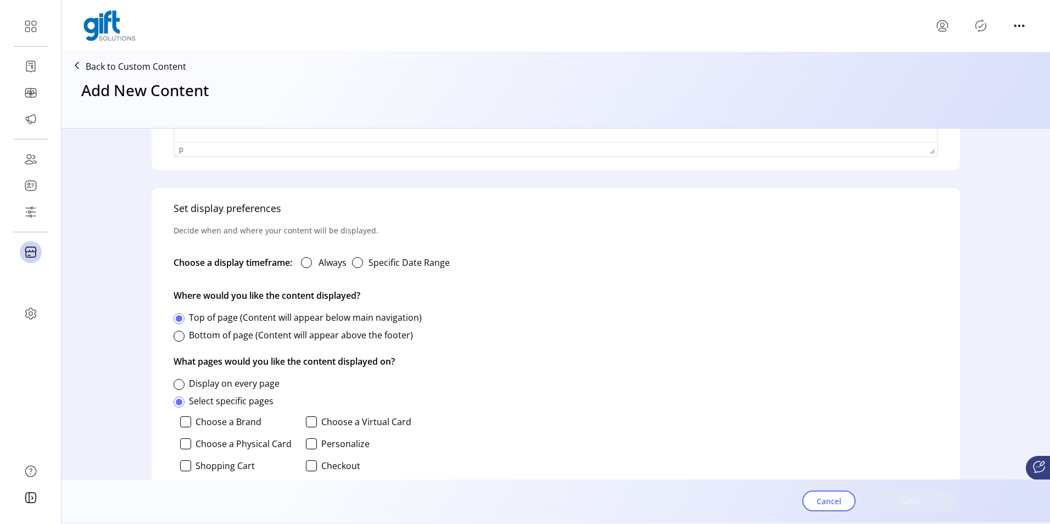
scroll to position [667, 0]
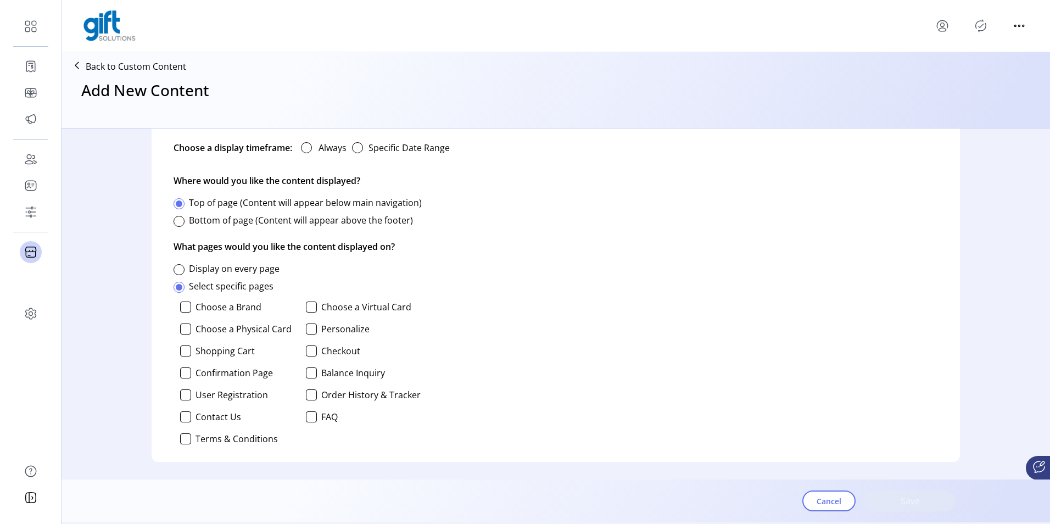
click at [204, 375] on label "Confirmation Page" at bounding box center [233, 372] width 77 height 9
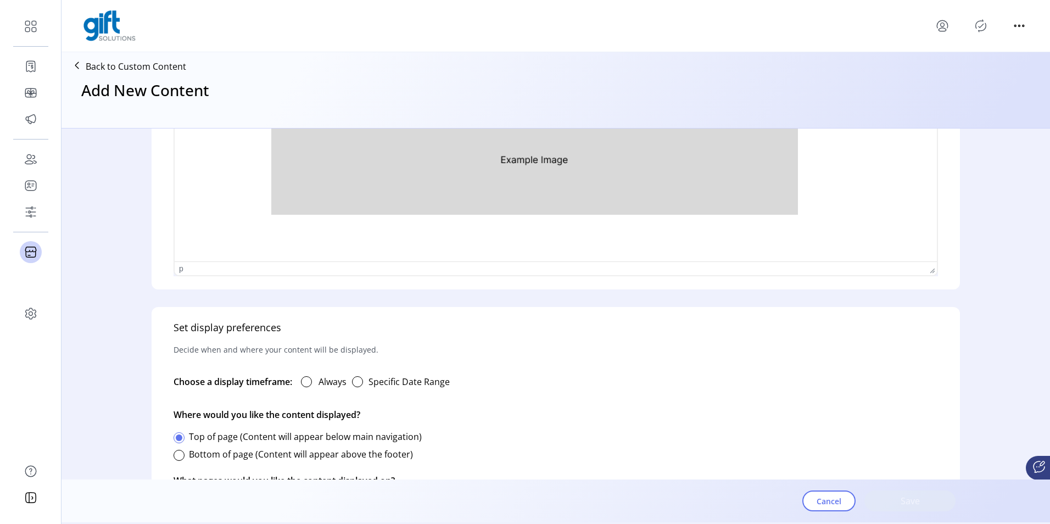
scroll to position [447, 0]
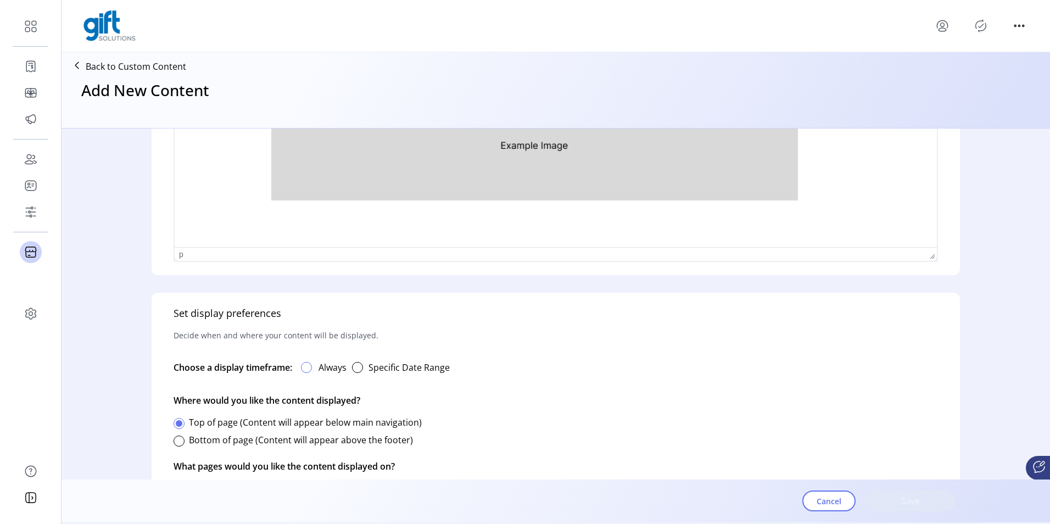
click at [310, 365] on div at bounding box center [306, 367] width 11 height 11
click at [924, 495] on span "Save" at bounding box center [909, 500] width 63 height 13
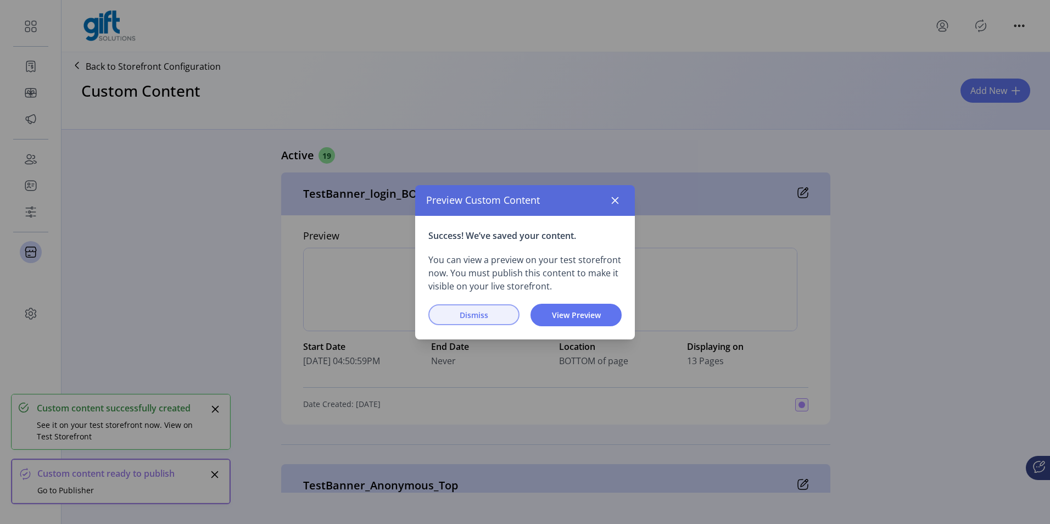
click at [481, 318] on span "Dismiss" at bounding box center [474, 315] width 63 height 12
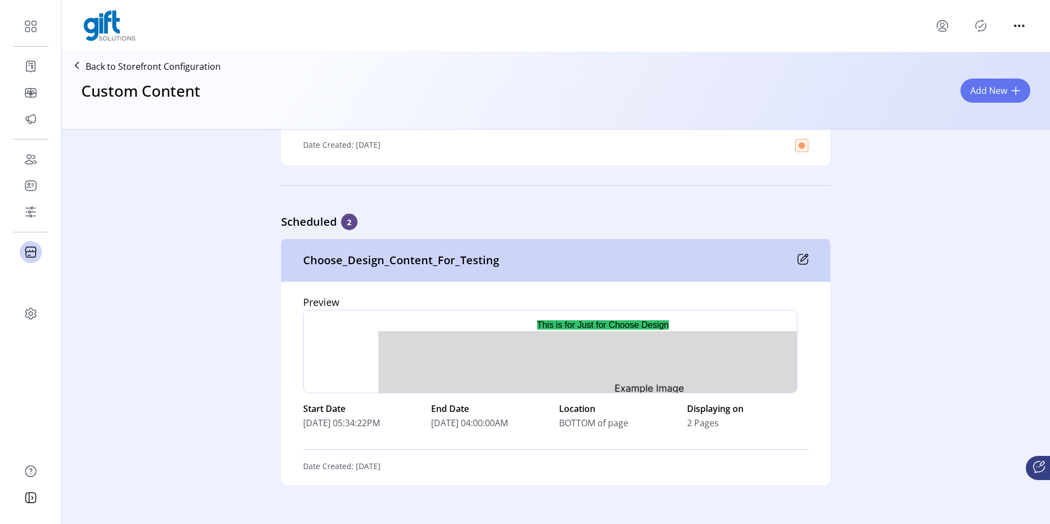
scroll to position [5815, 0]
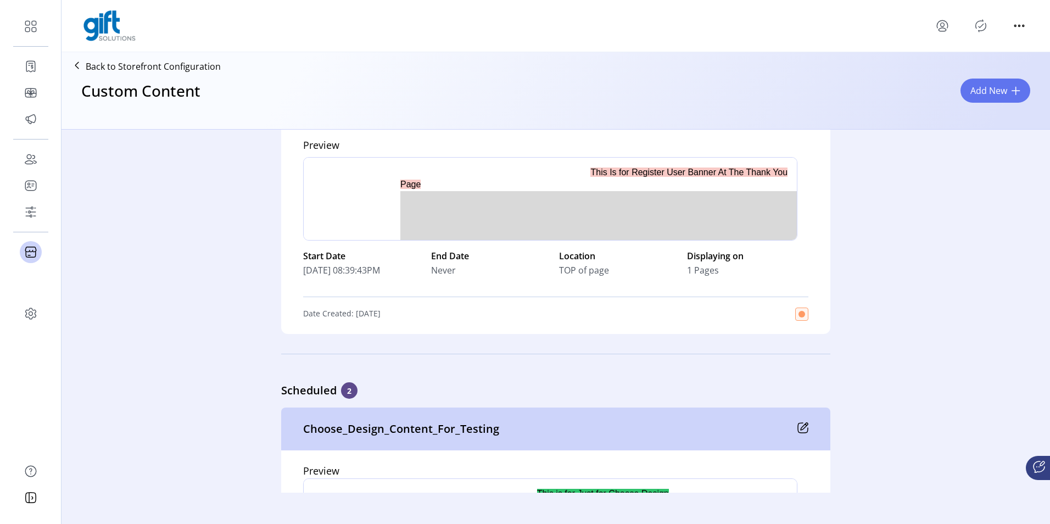
click at [985, 25] on icon "Publisher Panel" at bounding box center [981, 26] width 10 height 12
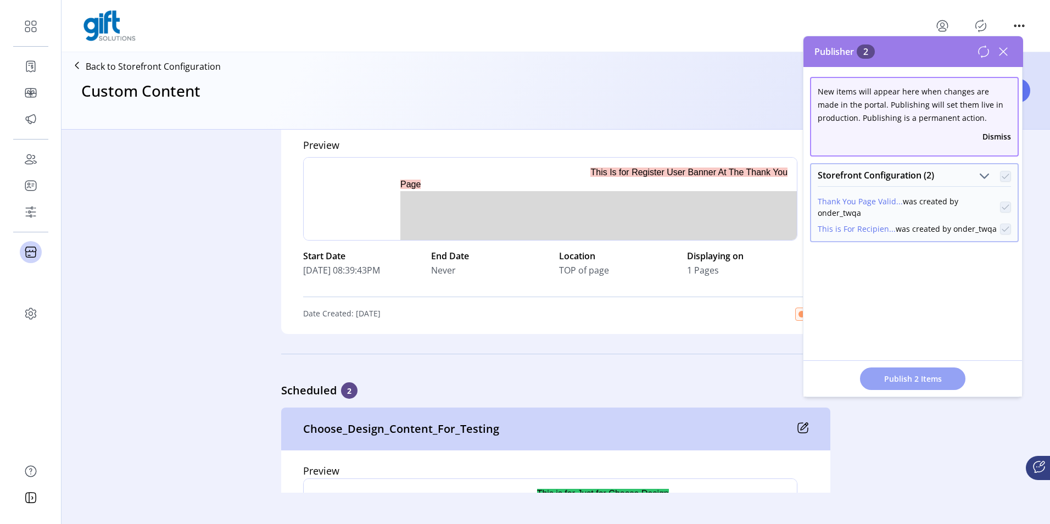
click at [903, 376] on span "Publish 2 Items" at bounding box center [912, 379] width 77 height 12
